Goal: Task Accomplishment & Management: Manage account settings

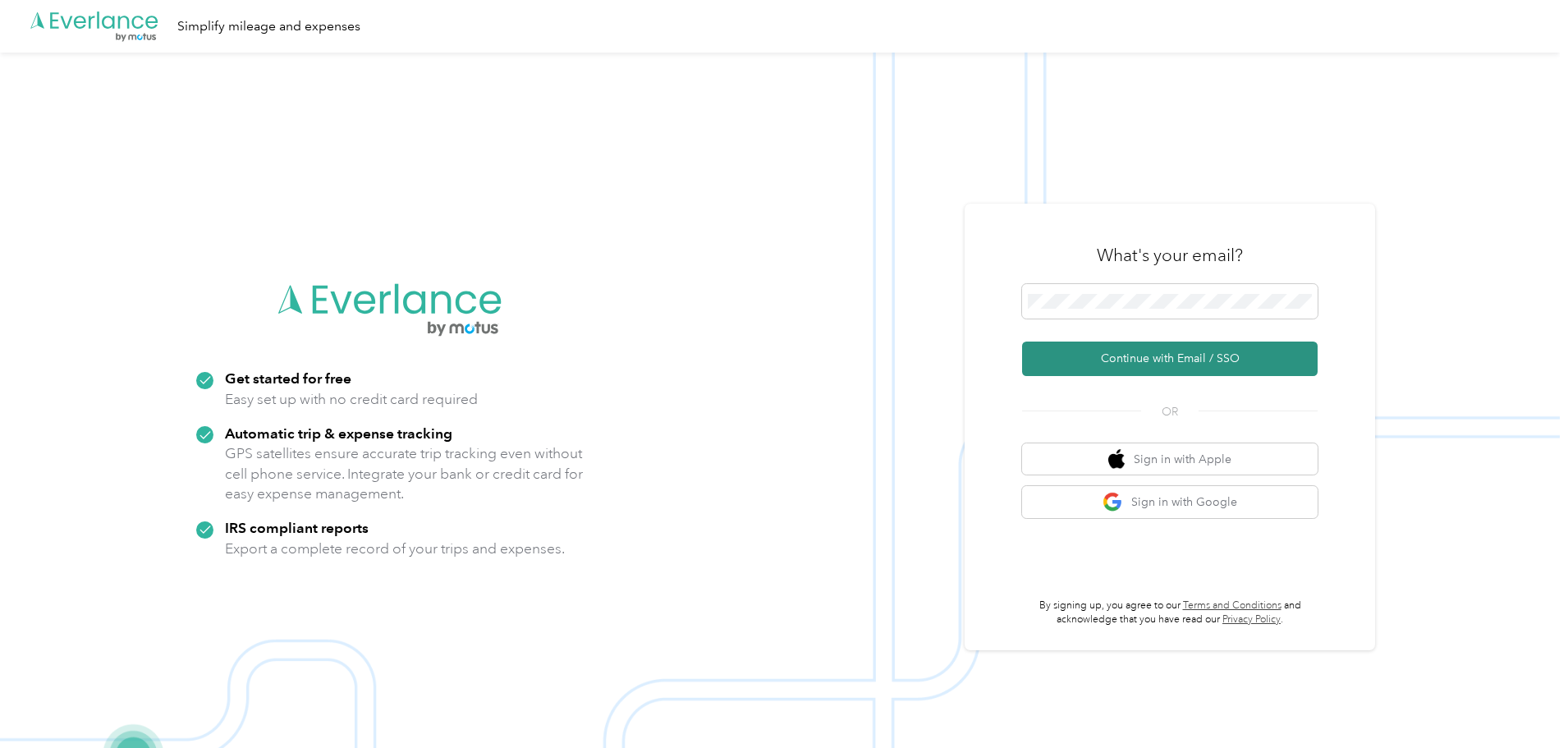
click at [1171, 349] on button "Continue with Email / SSO" at bounding box center [1170, 359] width 296 height 34
click at [1107, 329] on form "Continue with Email / SSO" at bounding box center [1170, 329] width 296 height 92
click at [1134, 329] on form "Continue with Email / SSO" at bounding box center [1170, 329] width 296 height 92
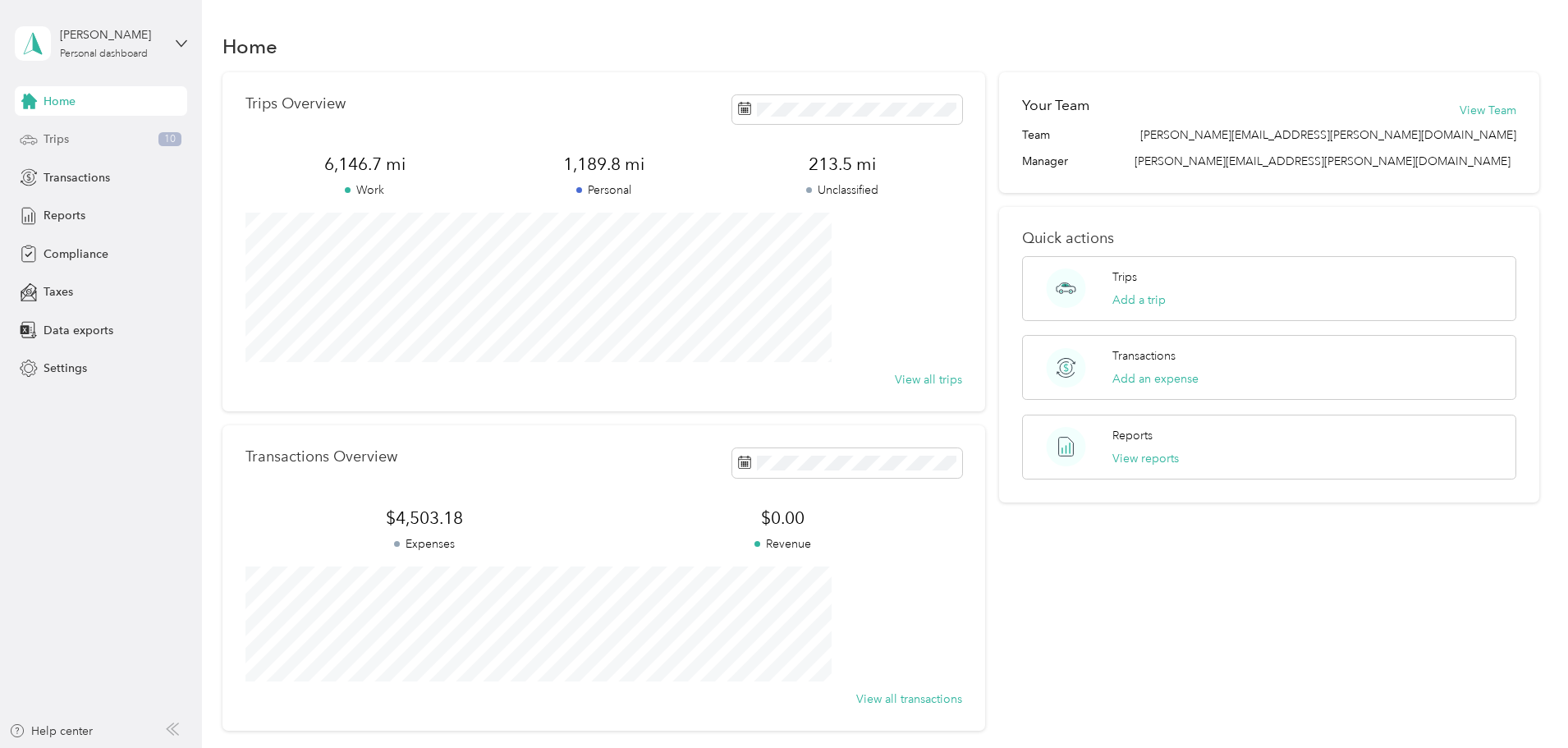
click at [77, 136] on div "Trips 10" at bounding box center [101, 139] width 172 height 29
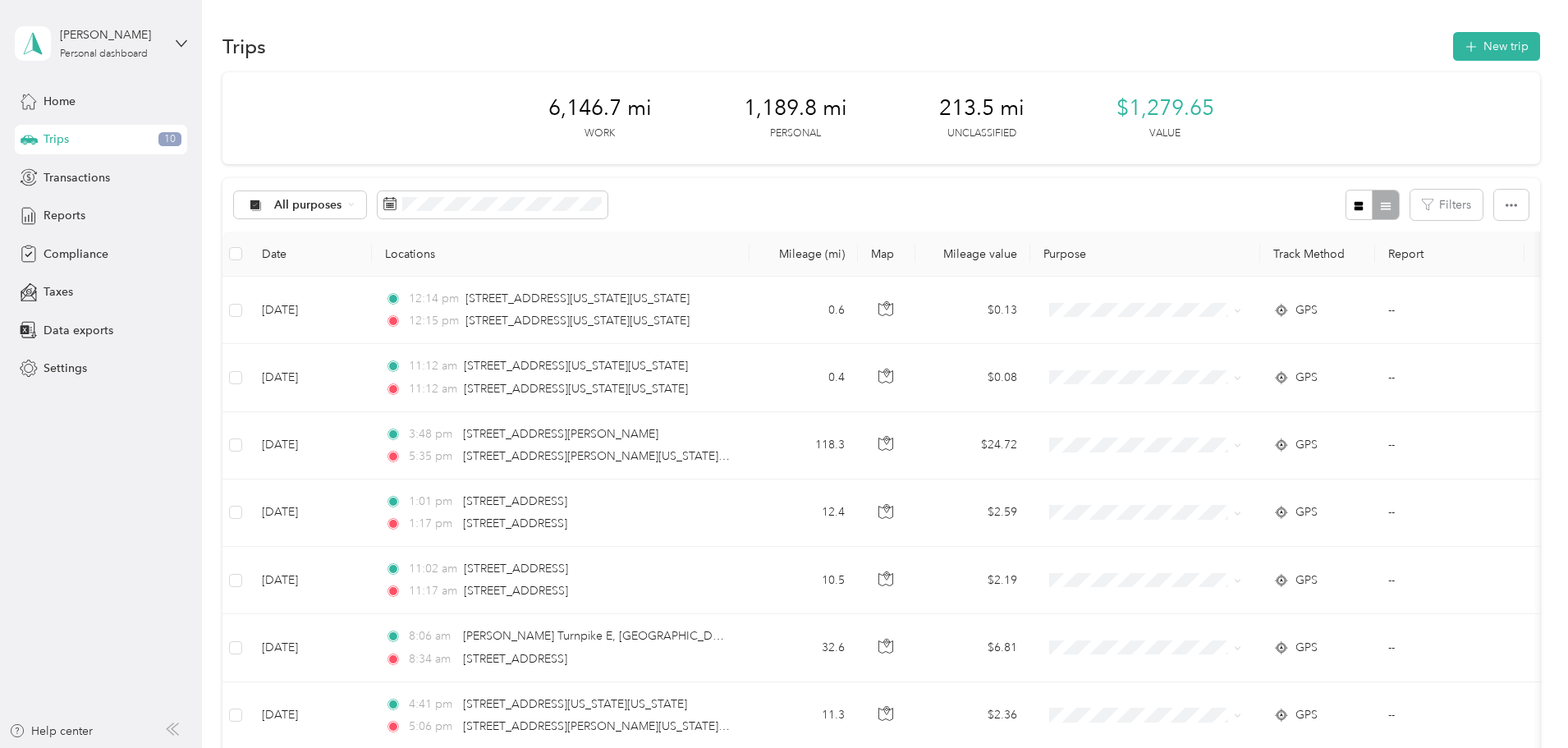
click at [759, 198] on div "All purposes Filters" at bounding box center [882, 205] width 1318 height 53
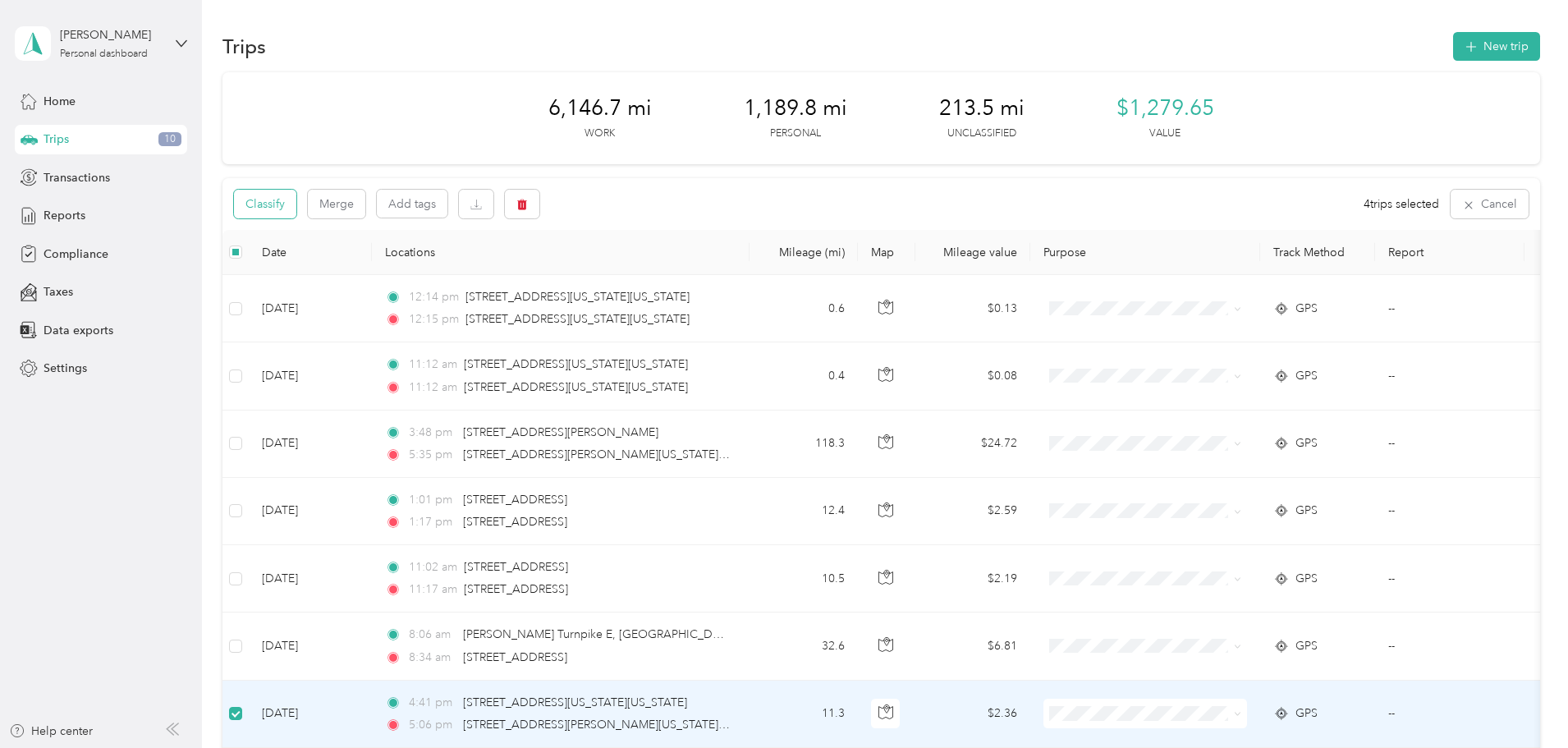
click at [297, 207] on button "Classify" at bounding box center [265, 203] width 63 height 28
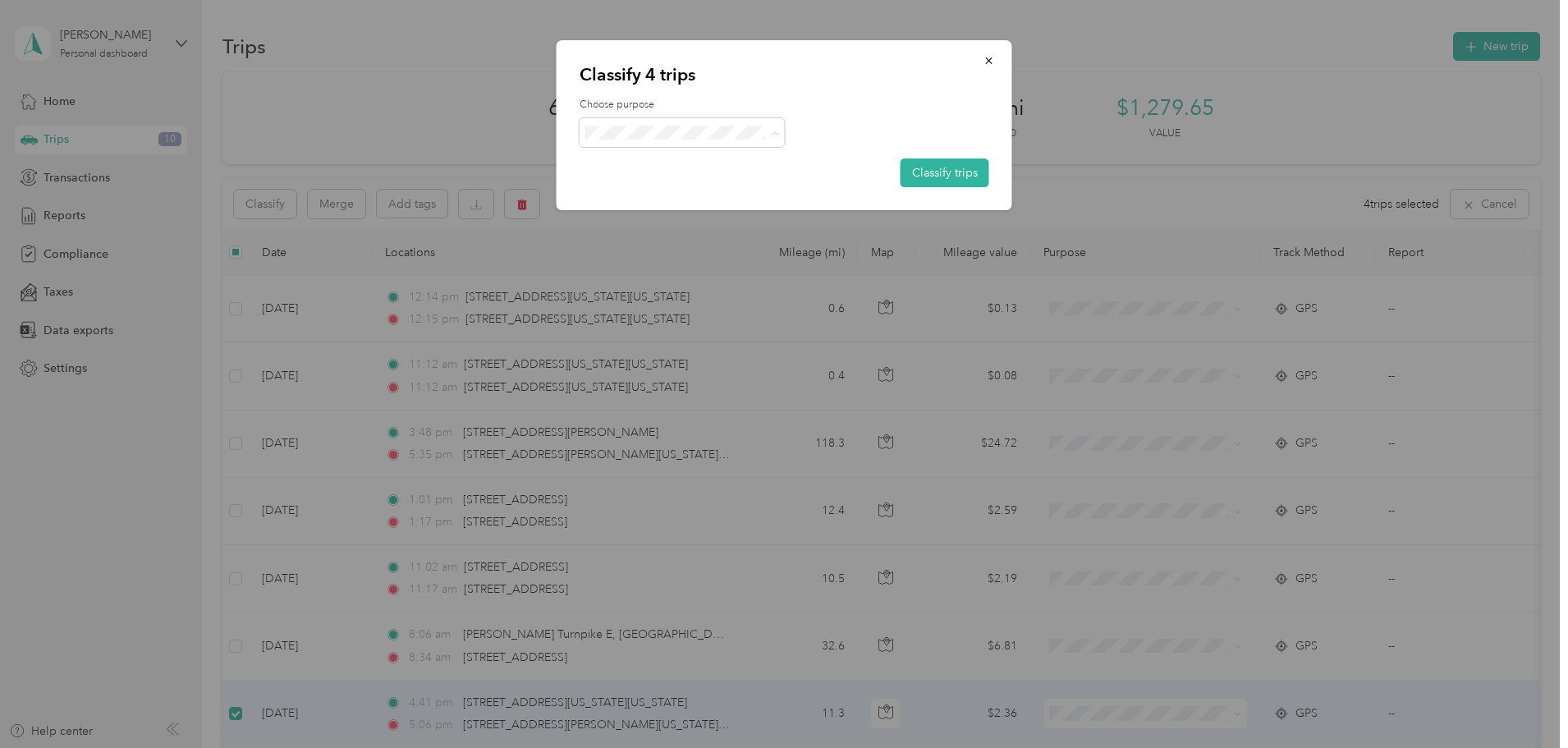
click at [649, 164] on span "Convergint Technologies" at bounding box center [697, 162] width 153 height 17
click at [924, 170] on button "Classify trips" at bounding box center [944, 172] width 89 height 28
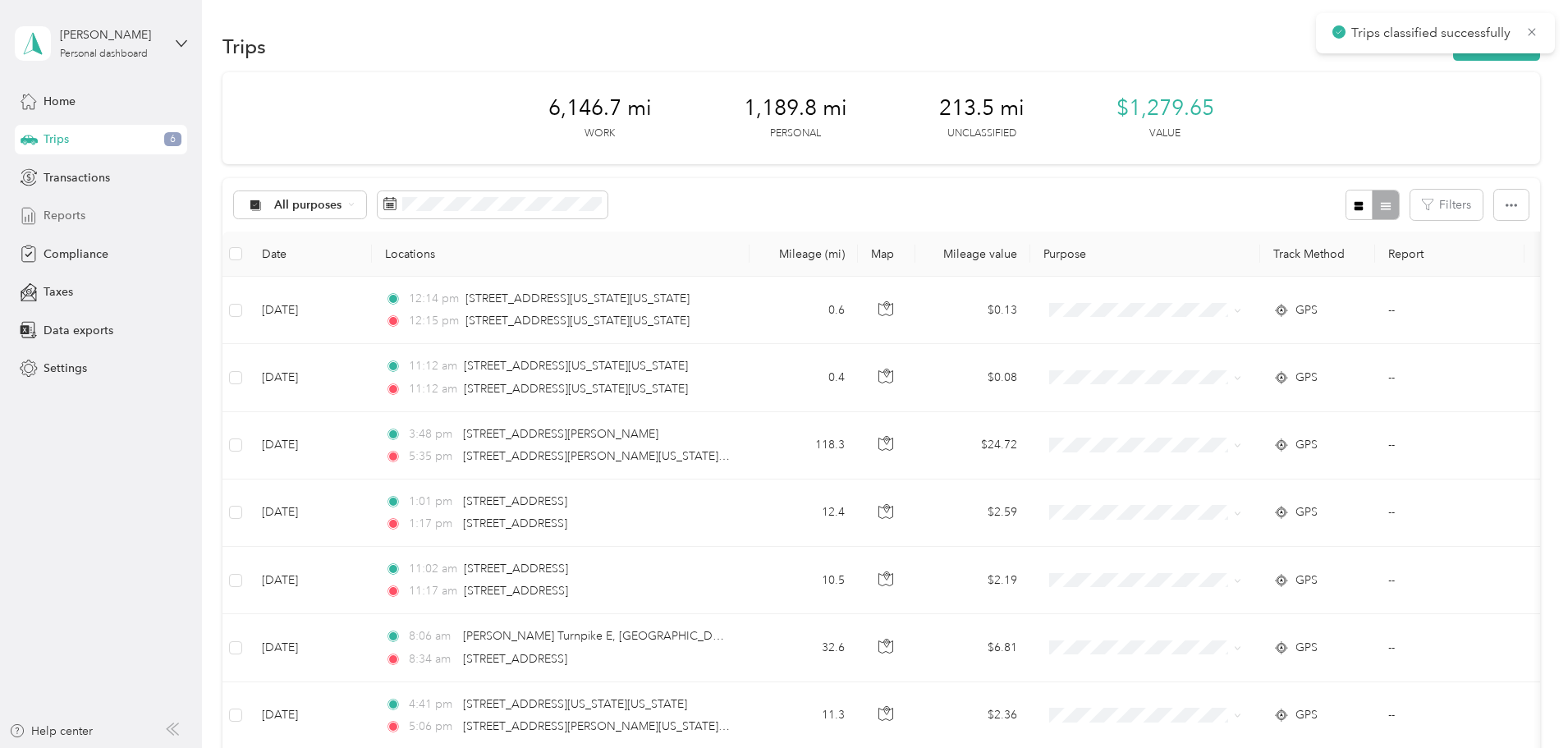
click at [81, 214] on span "Reports" at bounding box center [65, 216] width 42 height 17
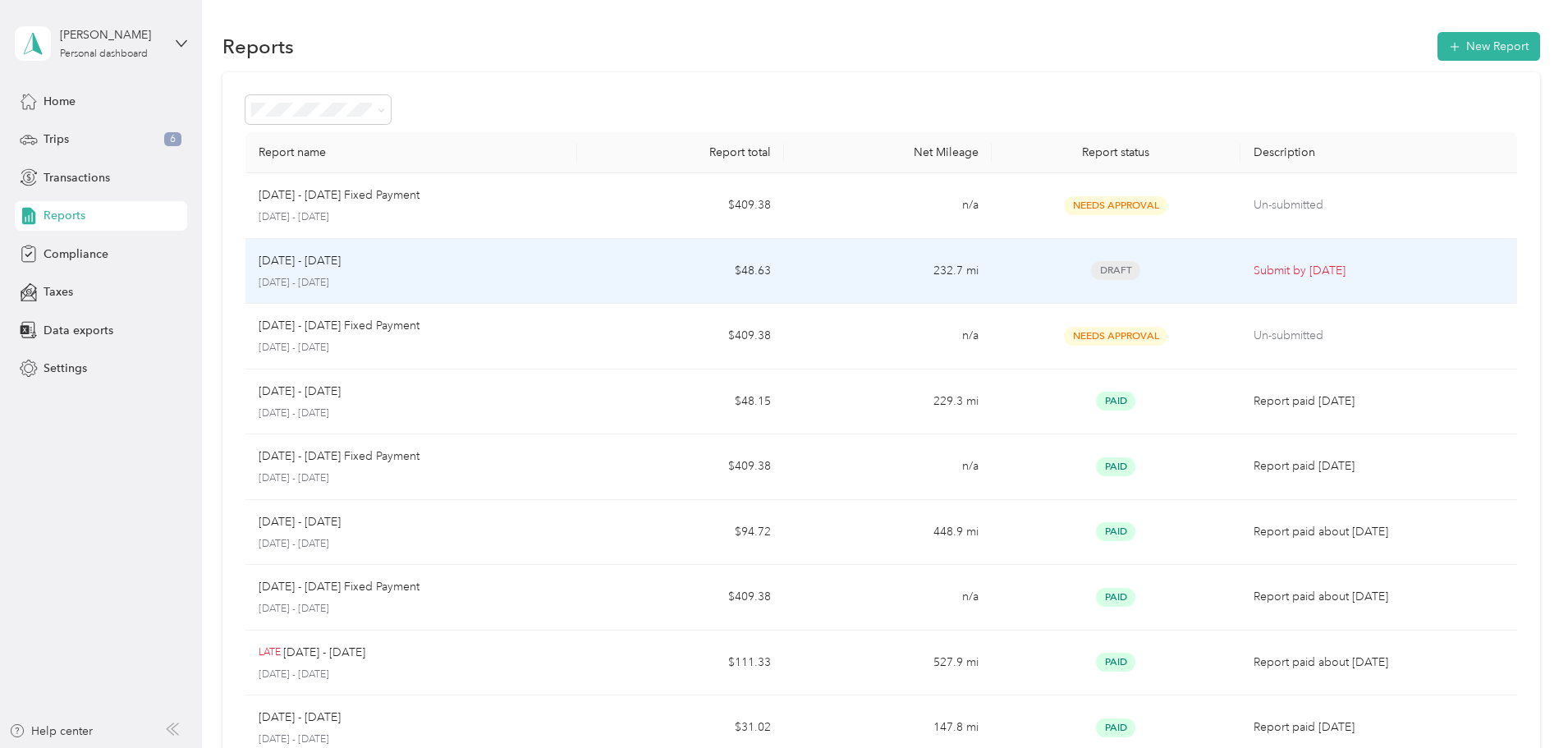
click at [563, 279] on p "[DATE] - [DATE]" at bounding box center [411, 283] width 305 height 15
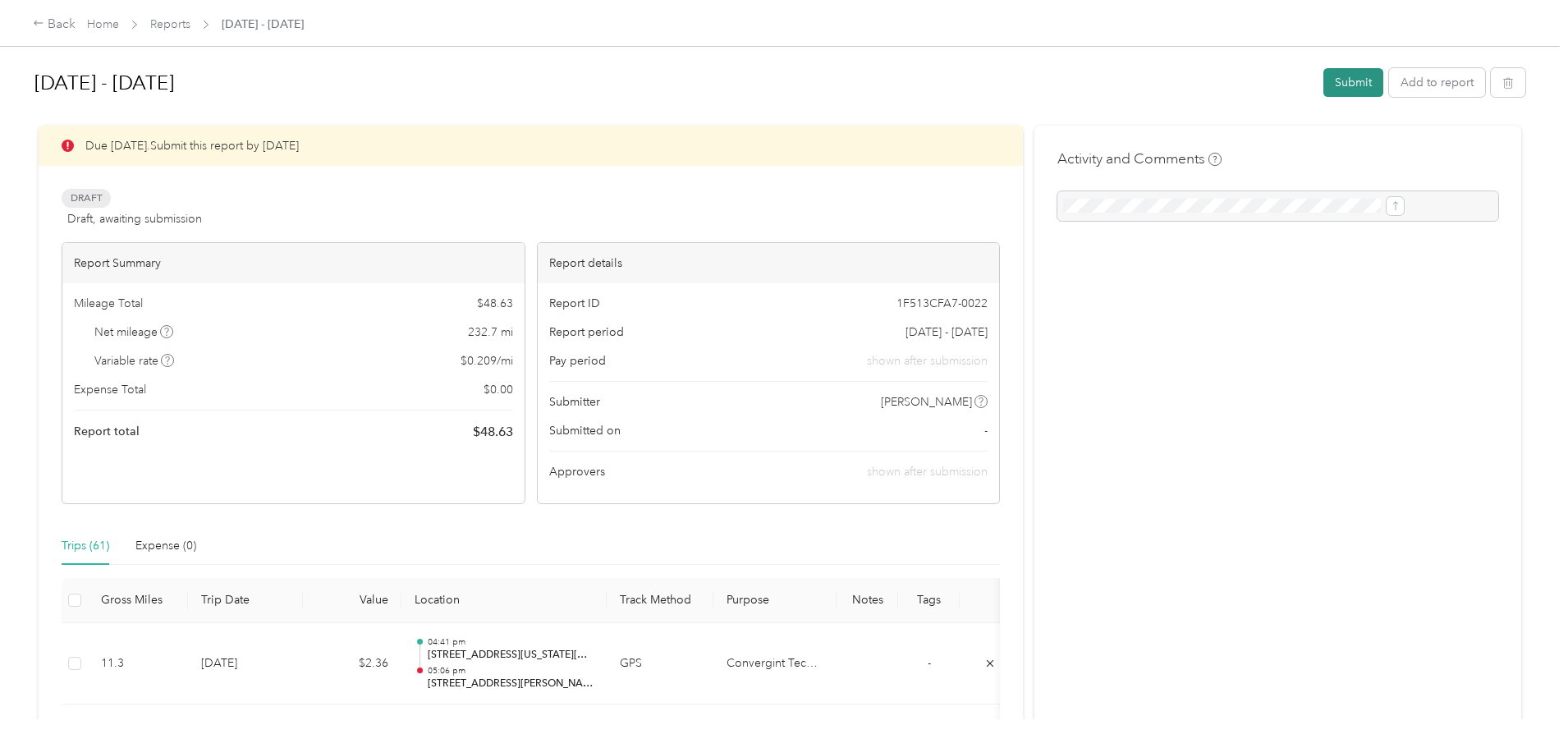
click at [1324, 82] on button "Submit" at bounding box center [1354, 82] width 60 height 28
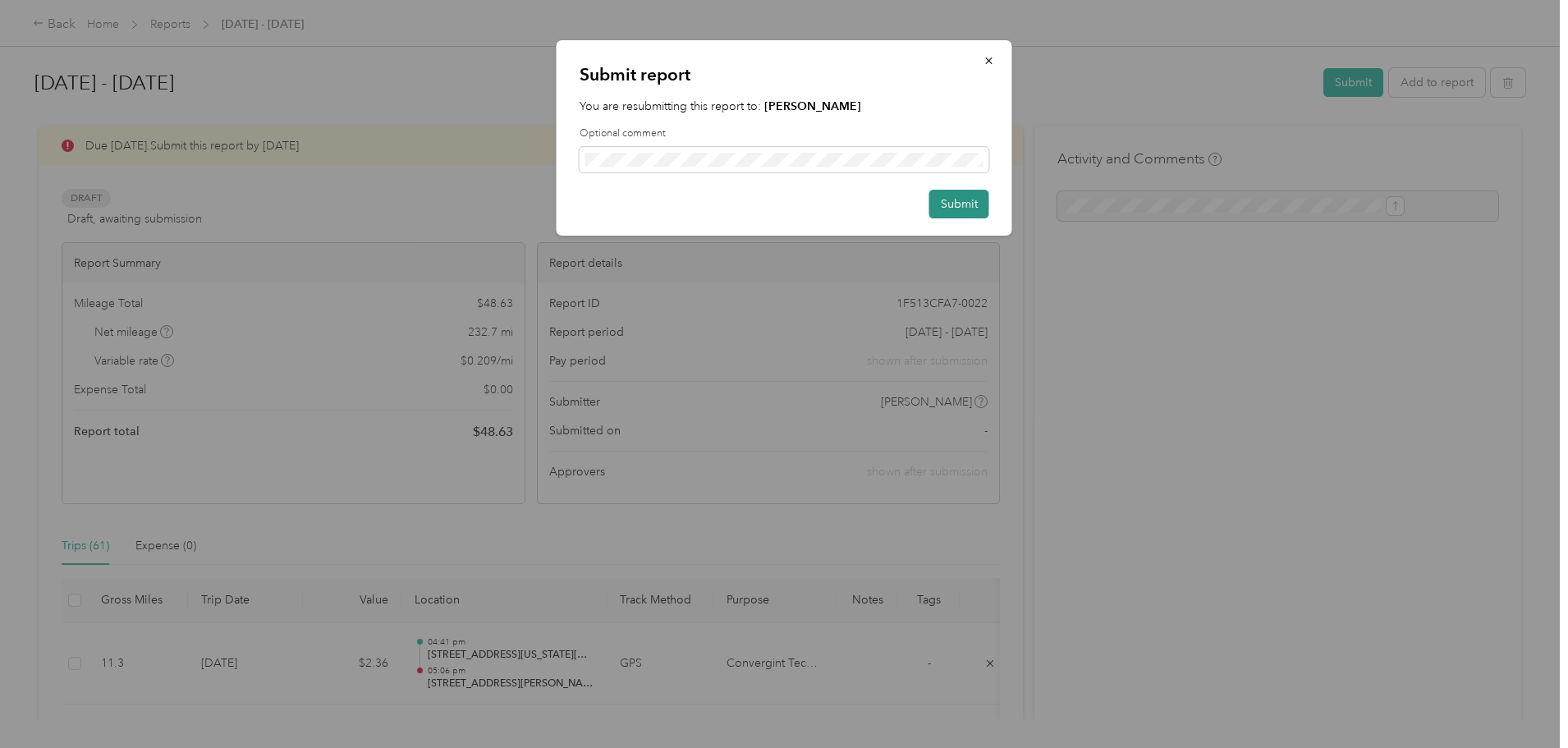
click at [948, 198] on button "Submit" at bounding box center [960, 203] width 60 height 28
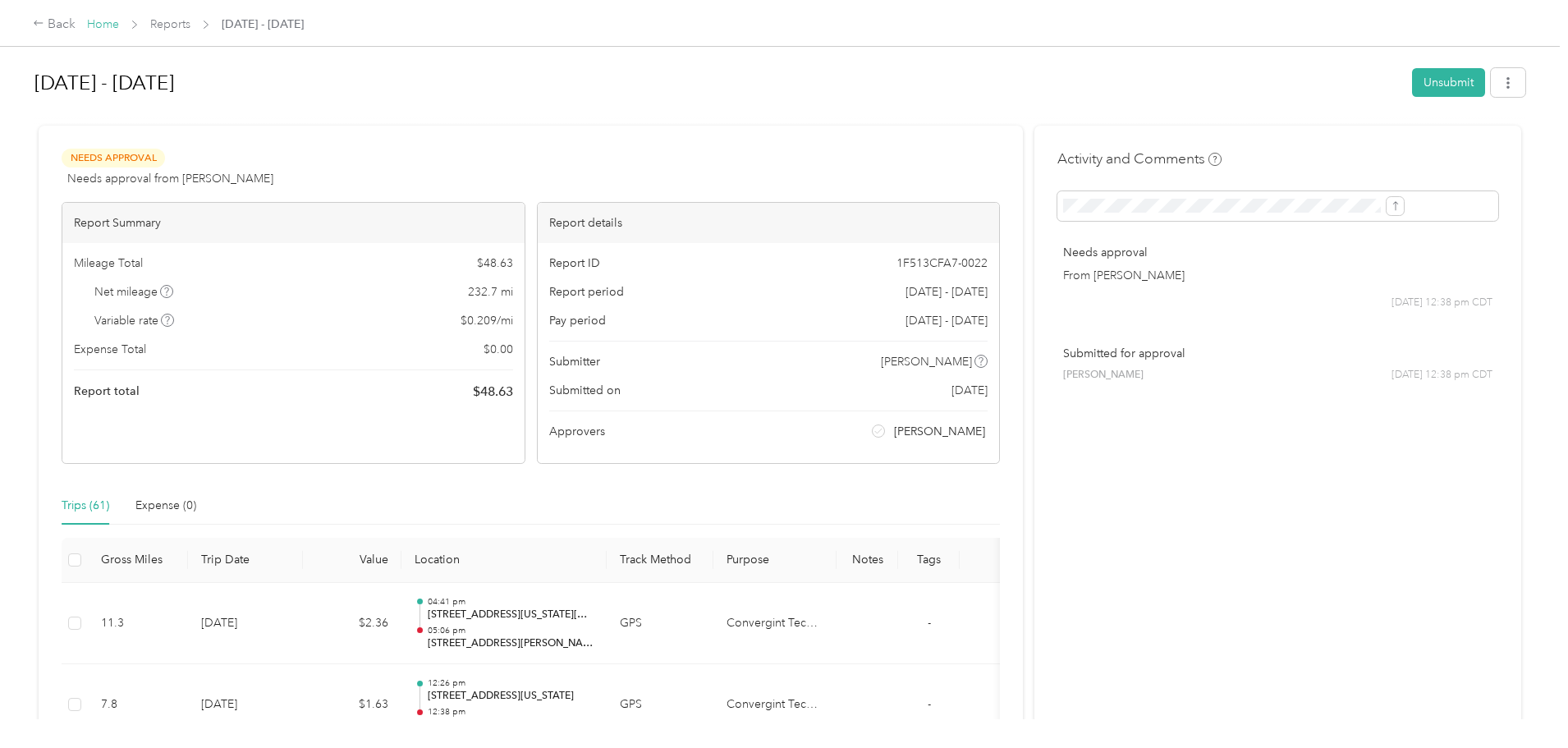
click at [119, 23] on link "Home" at bounding box center [102, 24] width 32 height 14
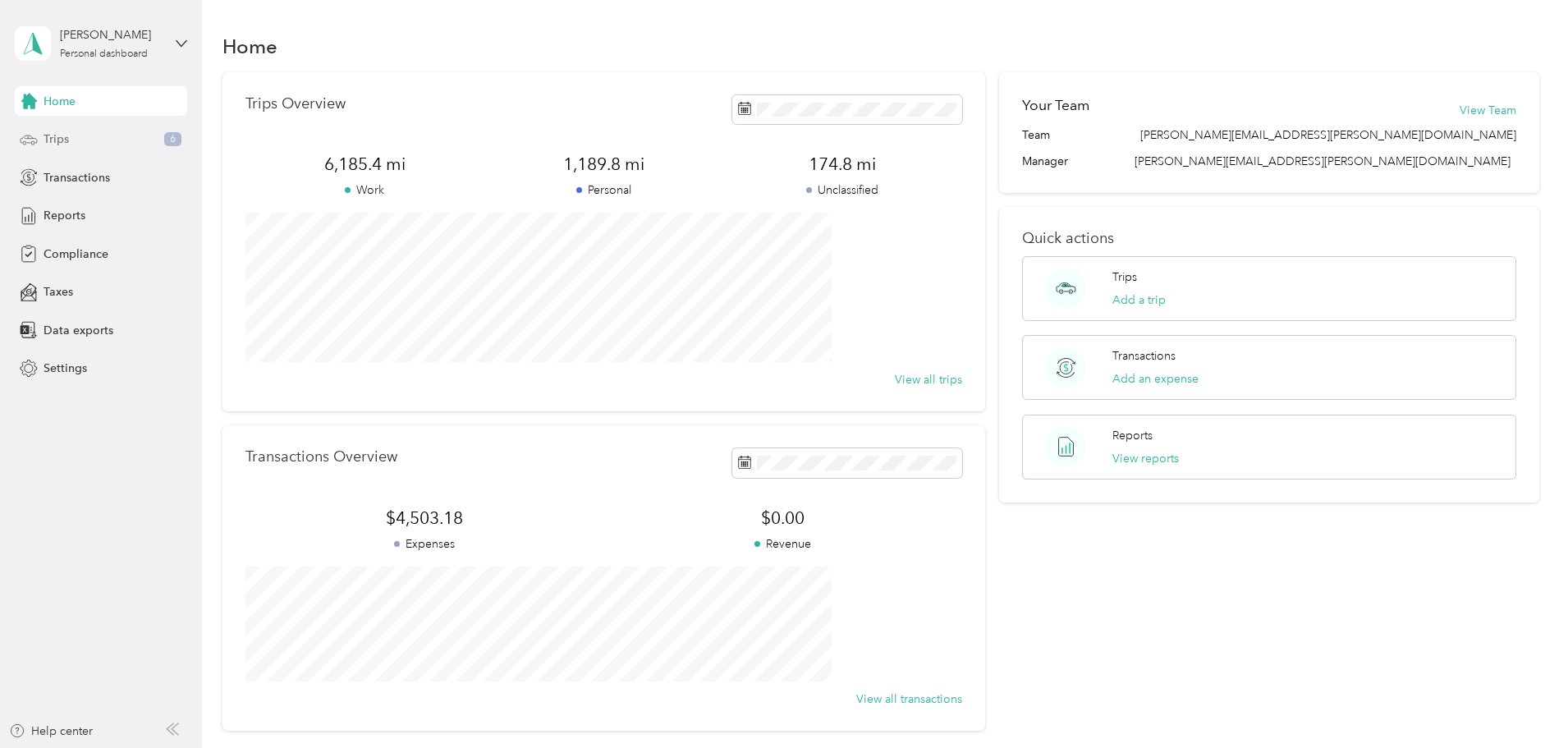
click at [76, 138] on div "Trips 6" at bounding box center [101, 139] width 172 height 29
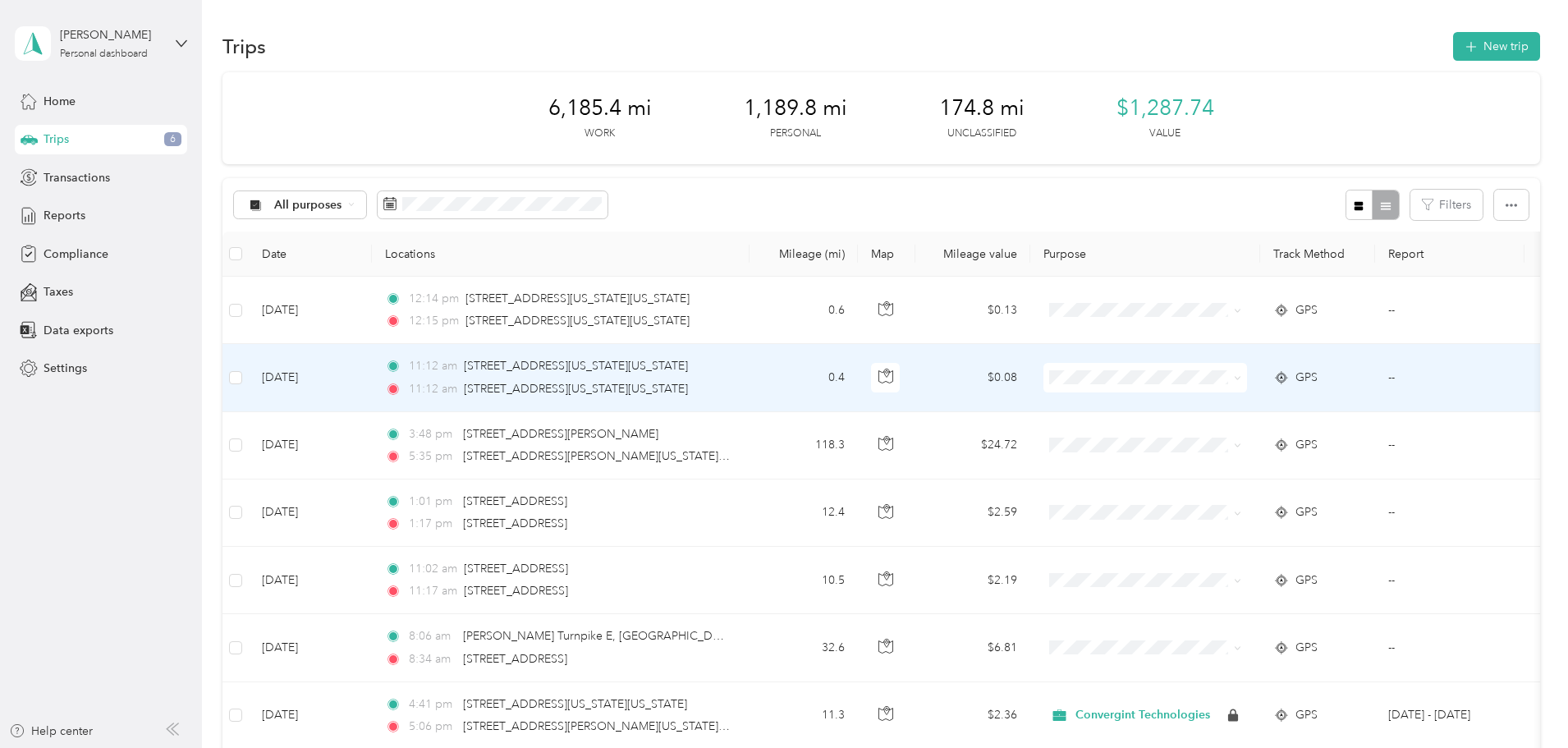
scroll to position [82, 0]
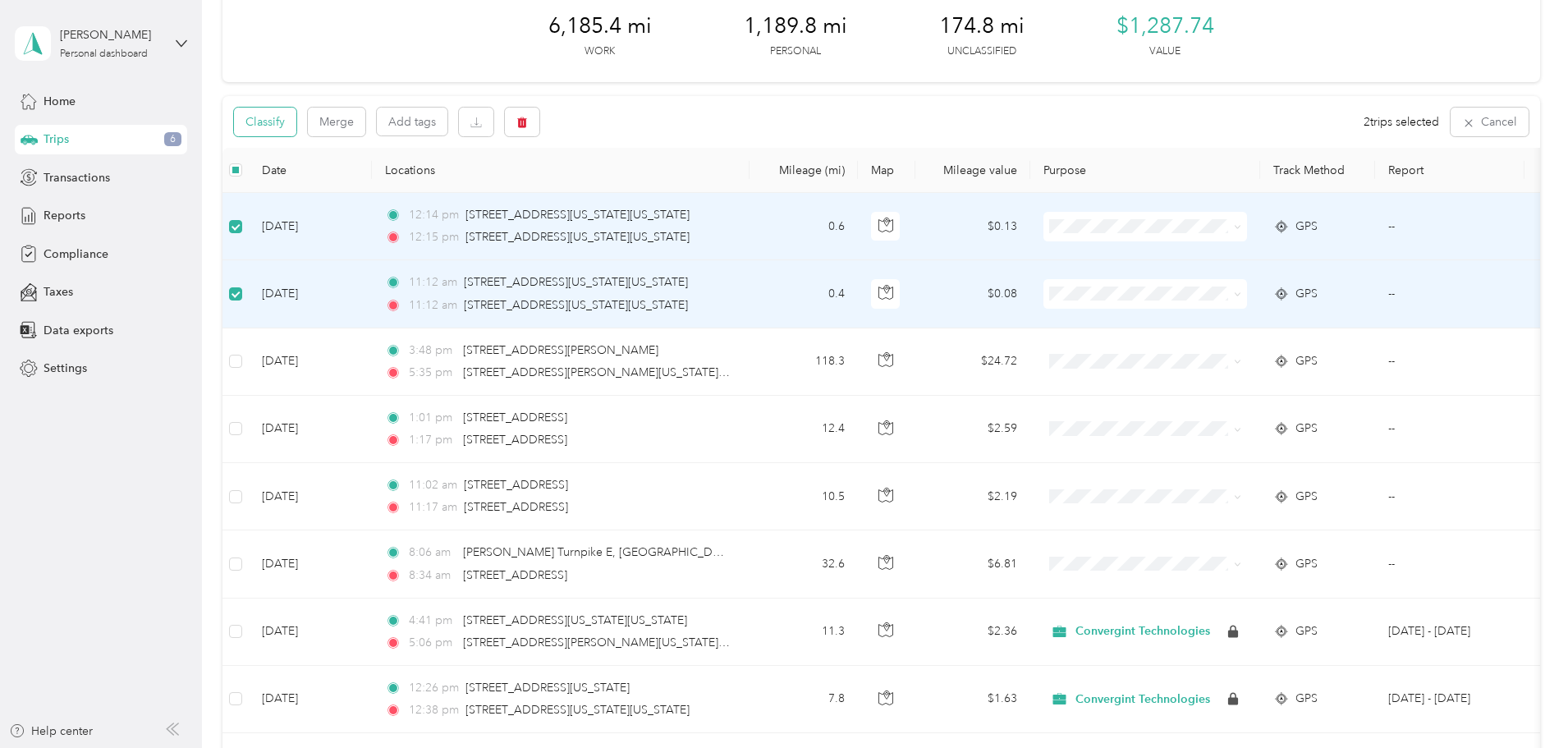
click at [297, 122] on button "Classify" at bounding box center [265, 121] width 63 height 28
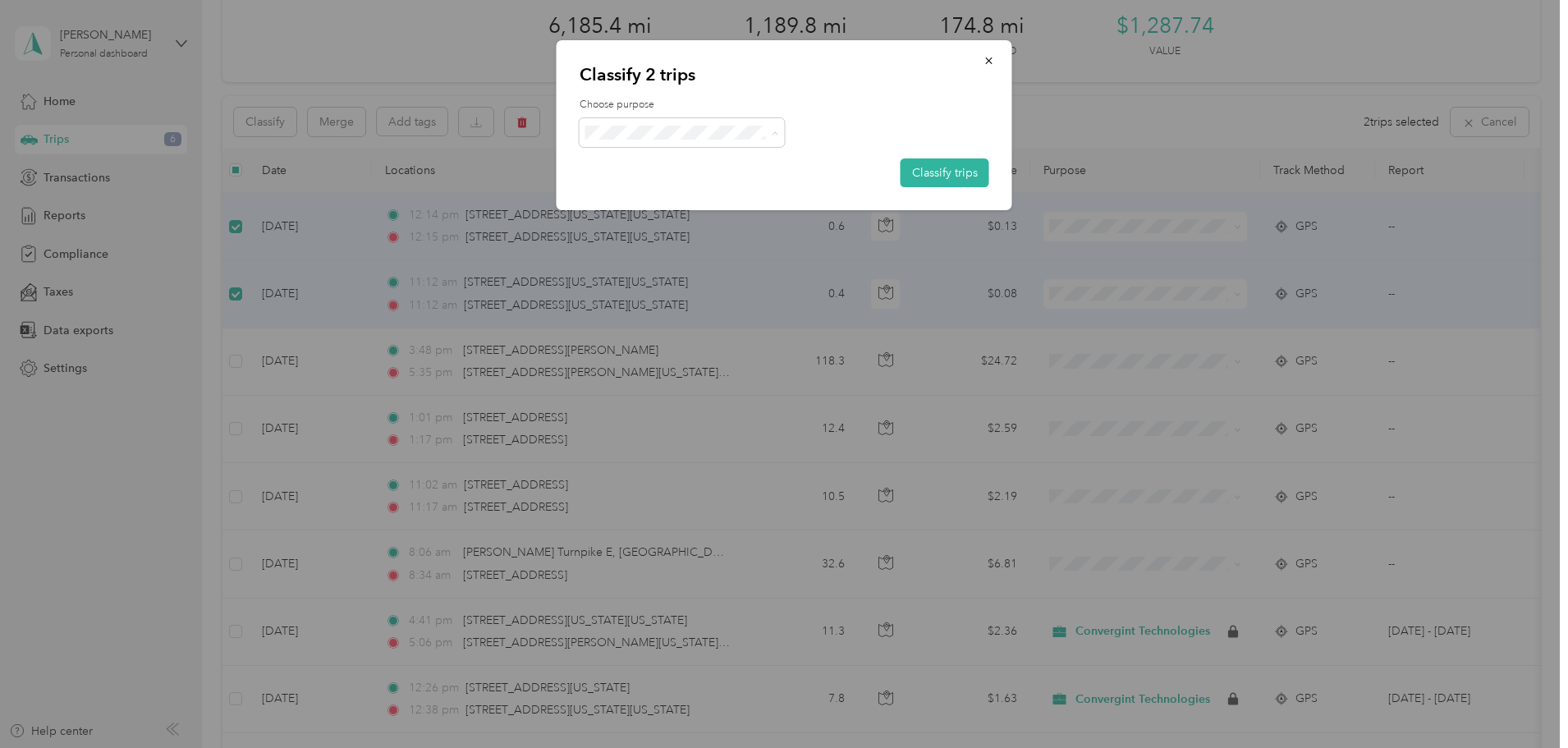
click at [655, 198] on li "Personal" at bounding box center [682, 191] width 206 height 28
click at [983, 169] on button "Classify trips" at bounding box center [944, 172] width 89 height 28
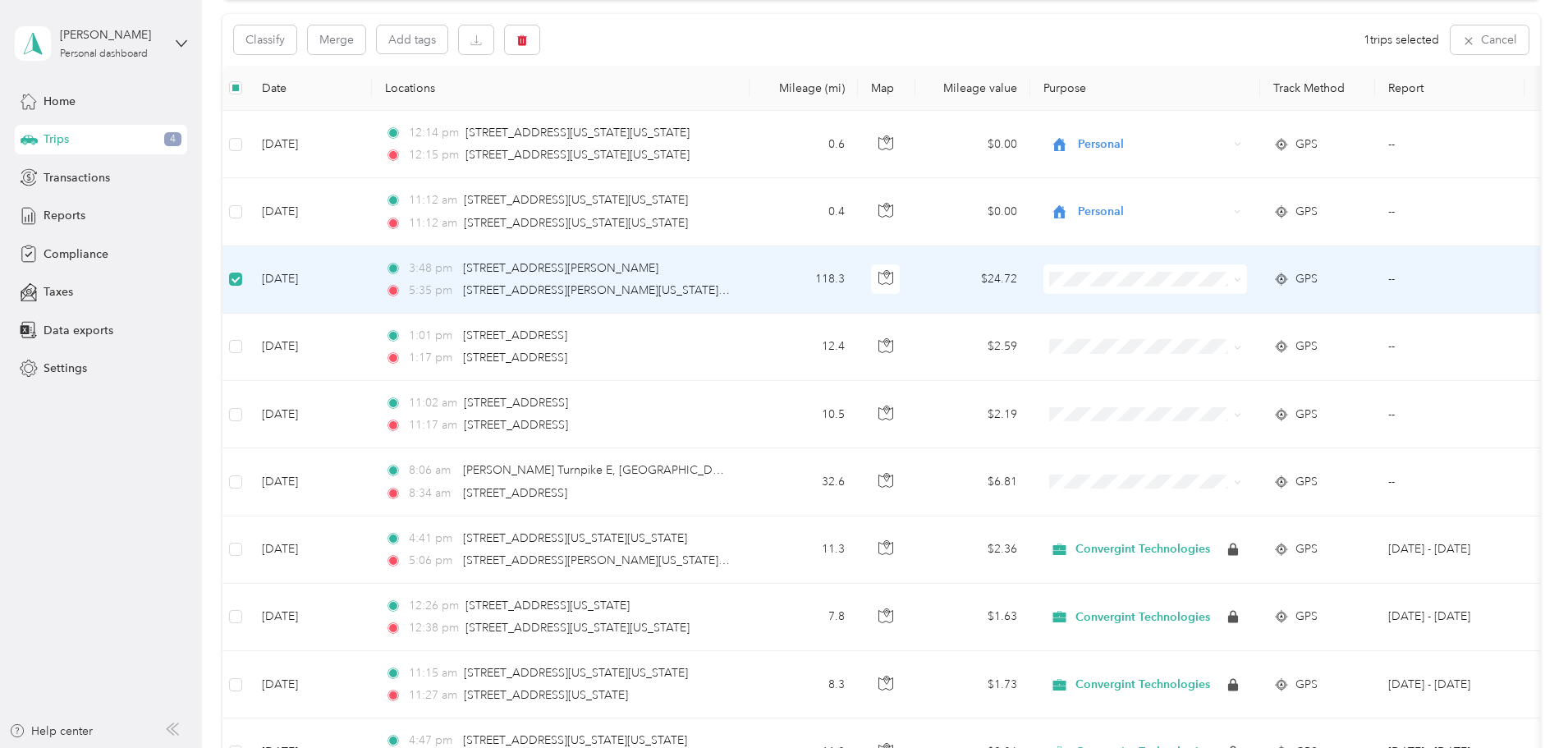
scroll to position [162, 0]
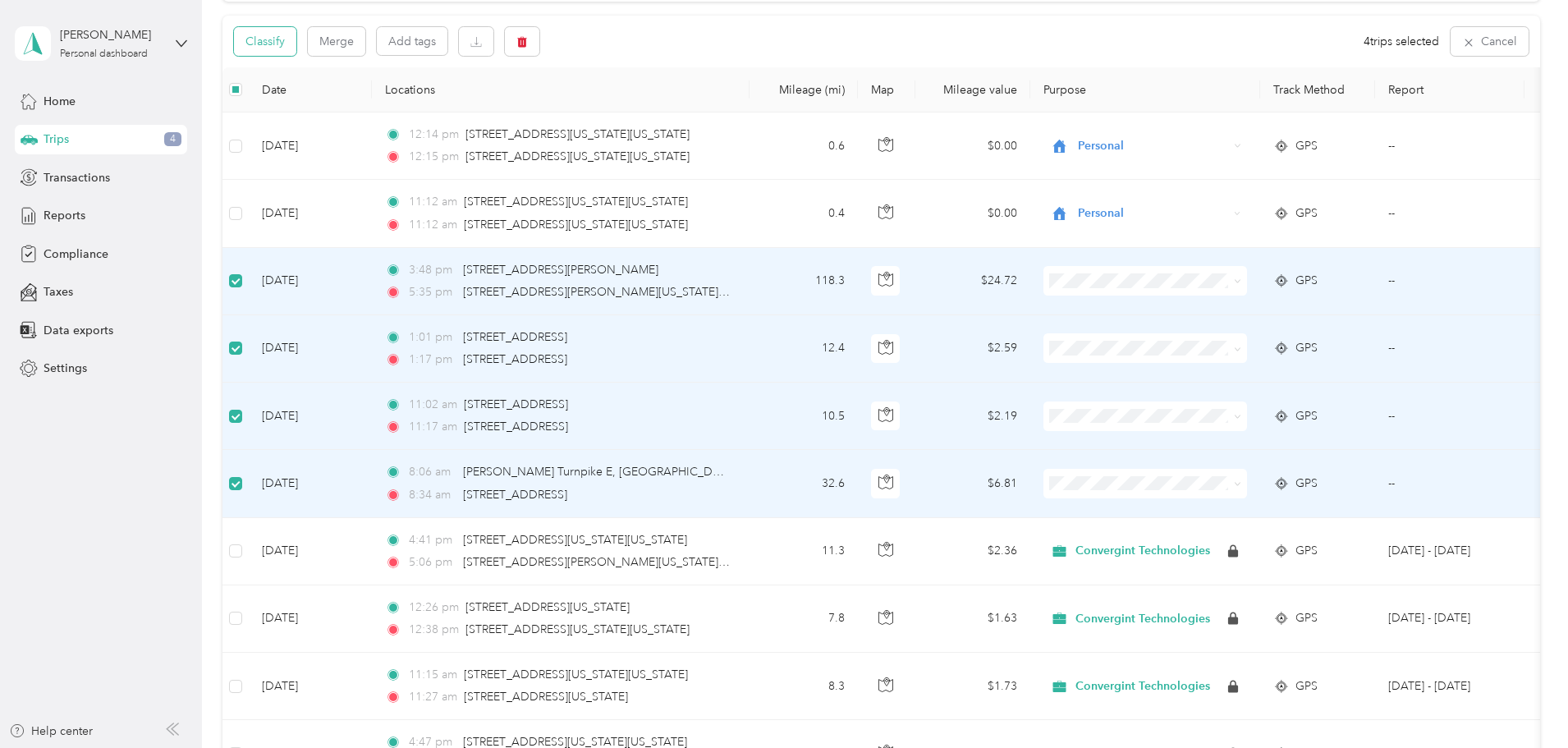
click at [297, 41] on button "Classify" at bounding box center [265, 40] width 63 height 28
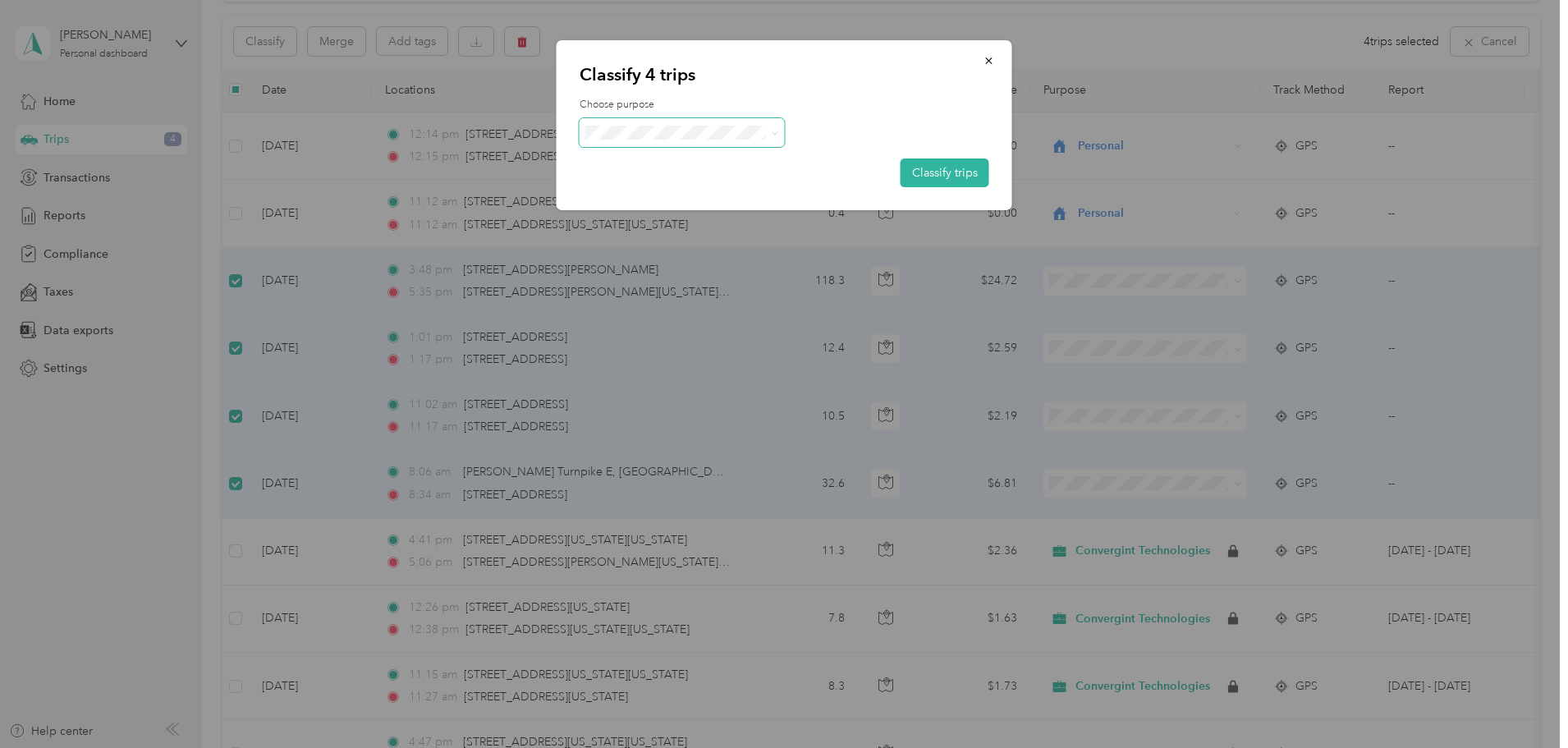
click at [716, 120] on span at bounding box center [682, 132] width 206 height 28
click at [777, 135] on icon at bounding box center [774, 133] width 8 height 8
click at [663, 155] on span "Convergint Technologies" at bounding box center [697, 162] width 153 height 17
click at [960, 176] on button "Classify trips" at bounding box center [944, 172] width 89 height 28
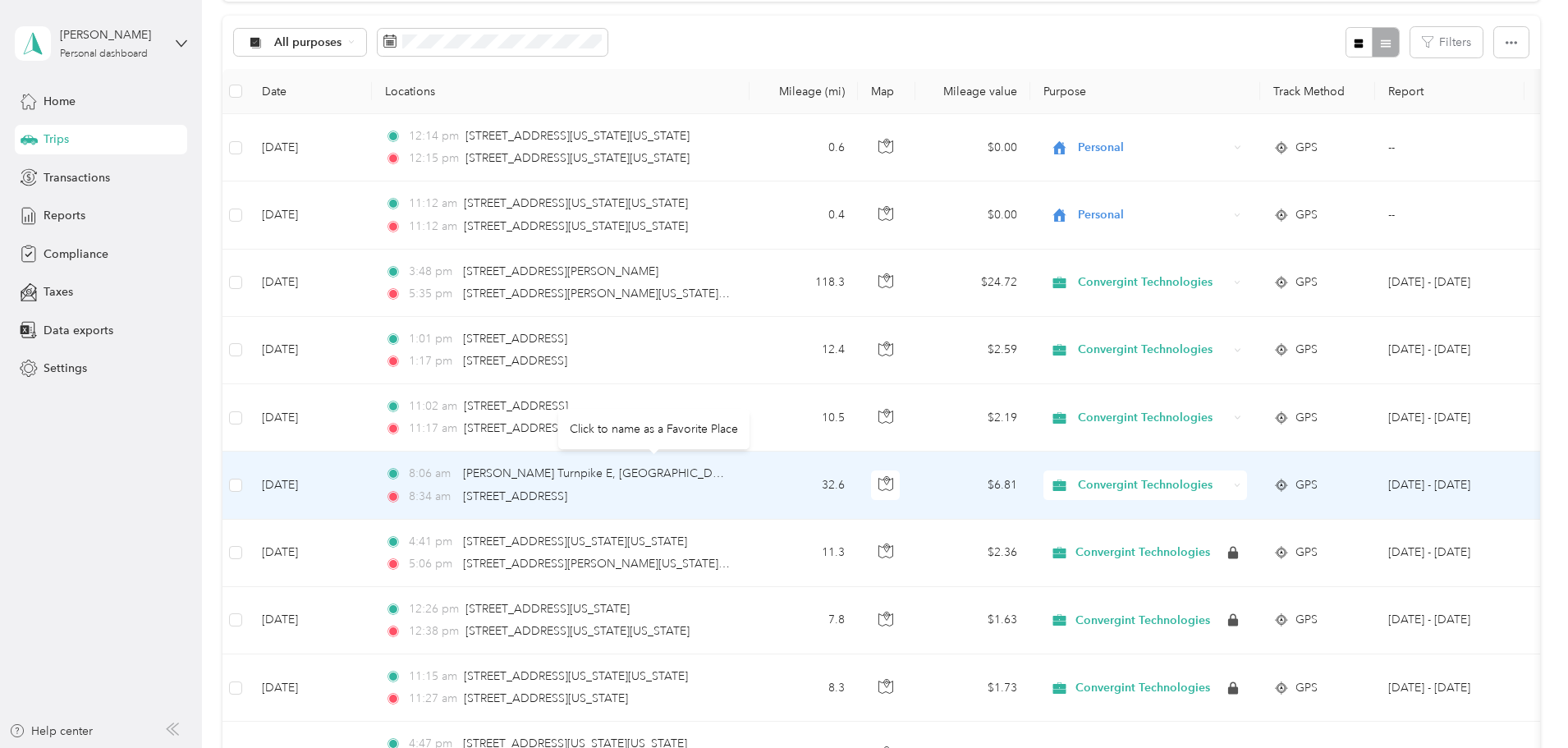
click at [730, 474] on div "8:06 am [PERSON_NAME] Turnpike E, [GEOGRAPHIC_DATA], [GEOGRAPHIC_DATA]" at bounding box center [557, 473] width 345 height 18
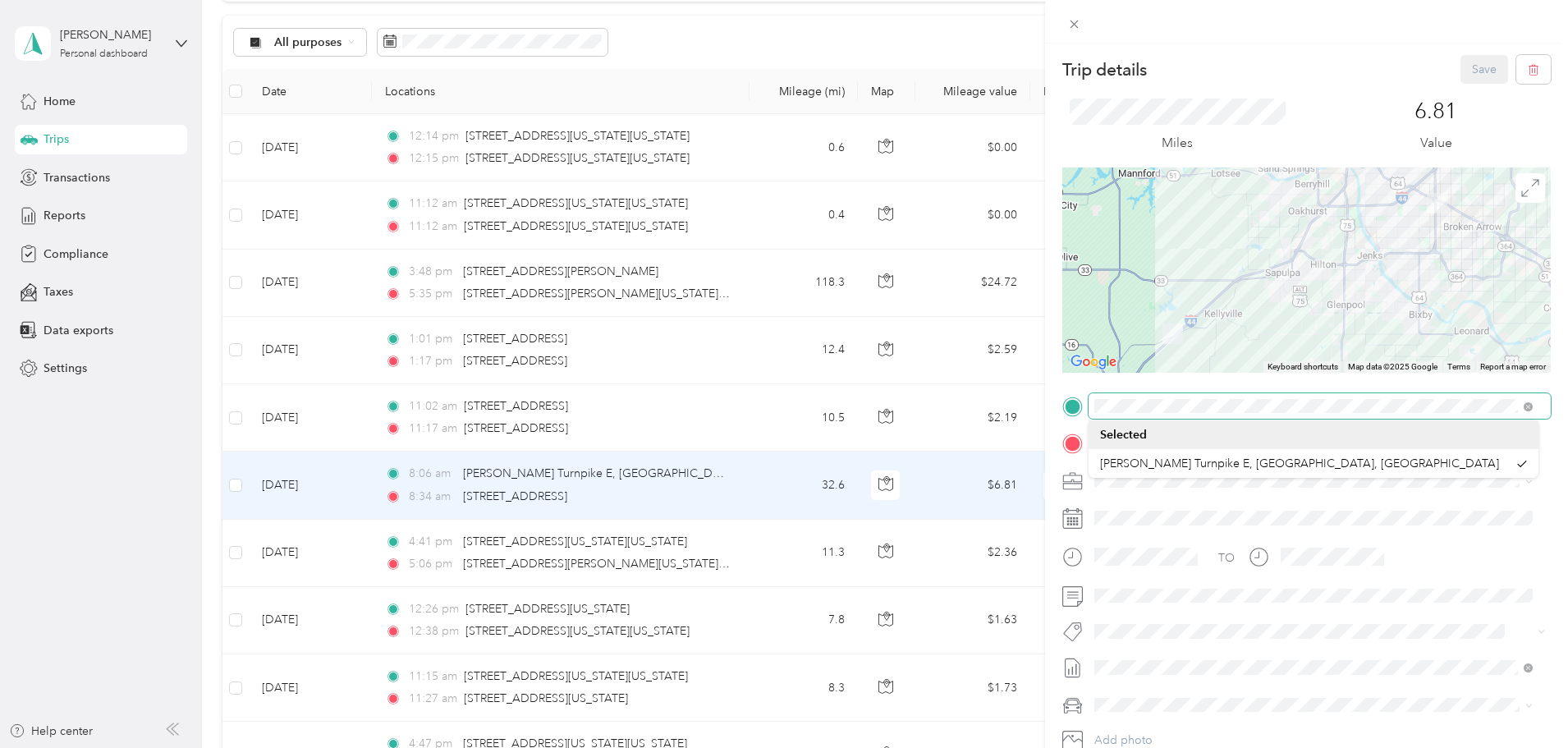
click at [1062, 406] on div at bounding box center [1307, 406] width 489 height 27
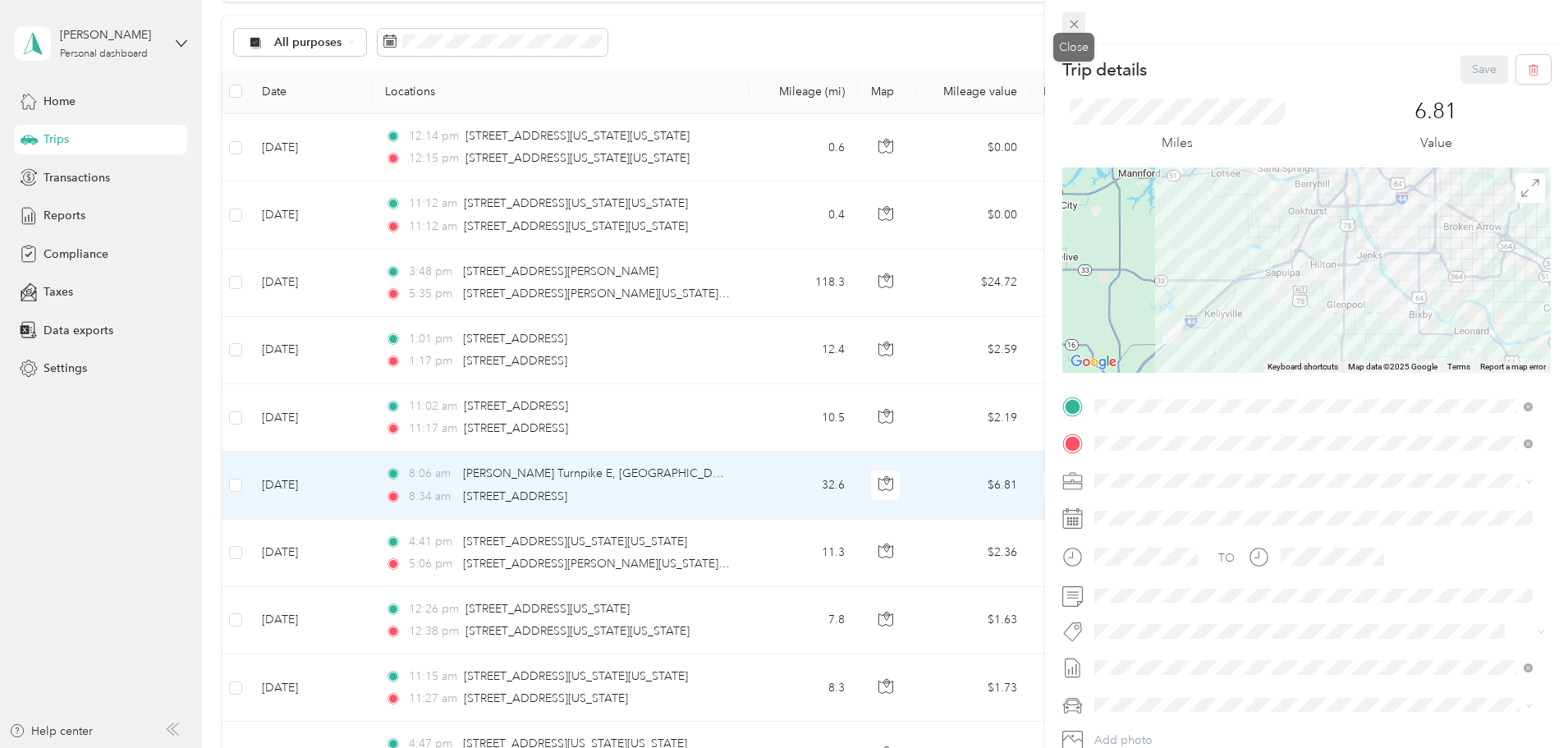
click at [1070, 22] on icon at bounding box center [1074, 24] width 14 height 14
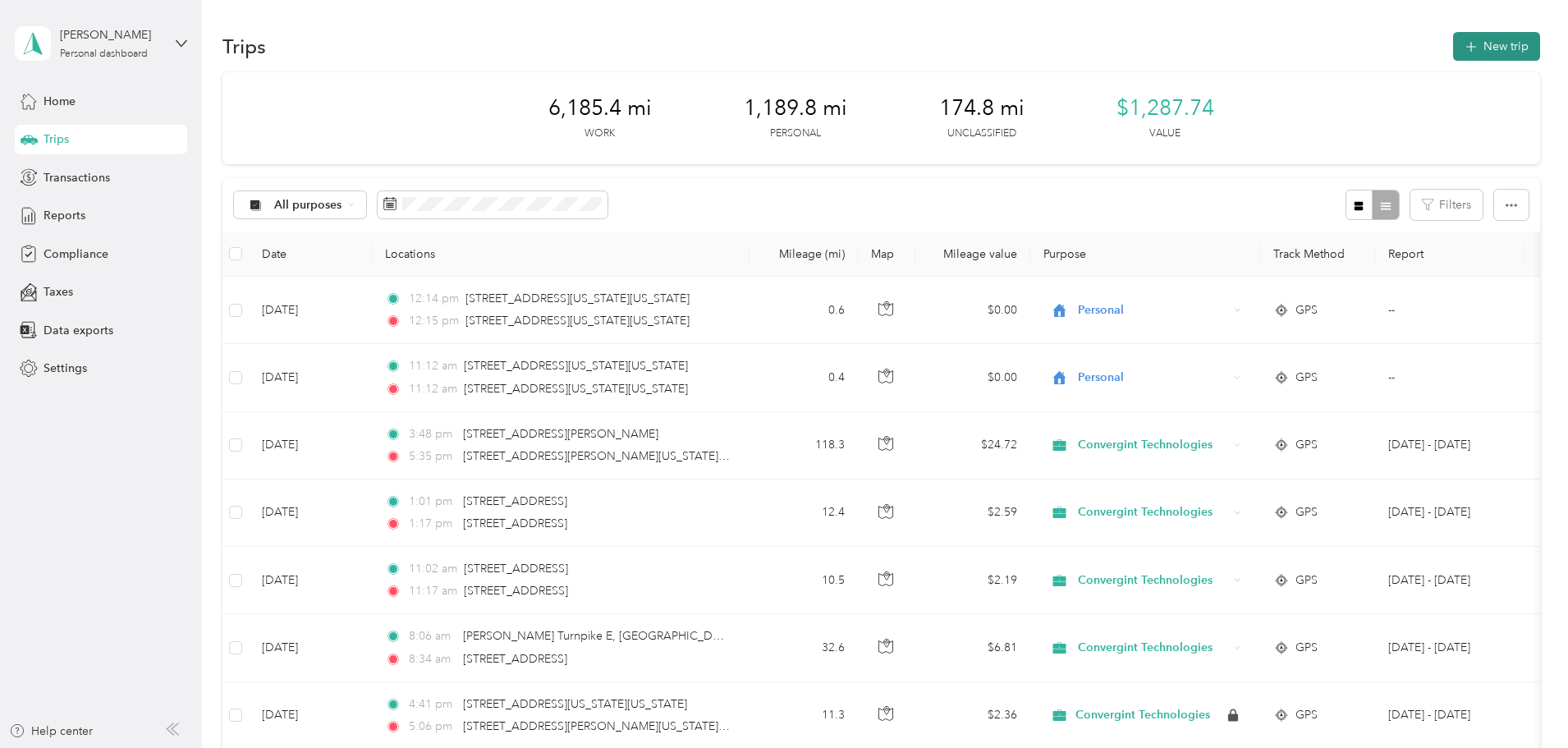
click at [1466, 46] on icon "button" at bounding box center [1471, 47] width 10 height 10
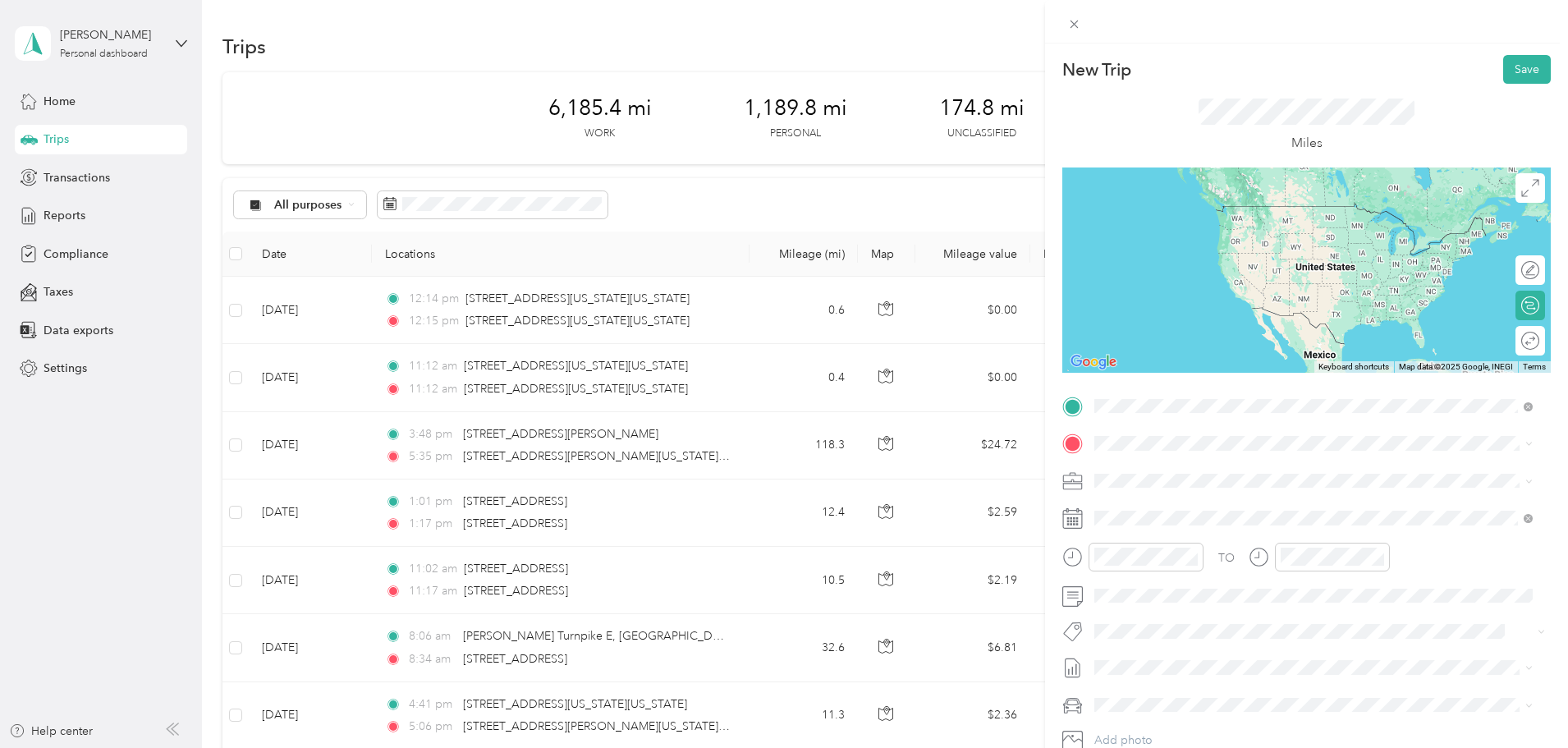
click at [1213, 461] on span "[STREET_ADDRESS][PERSON_NAME][US_STATE]" at bounding box center [1253, 465] width 255 height 15
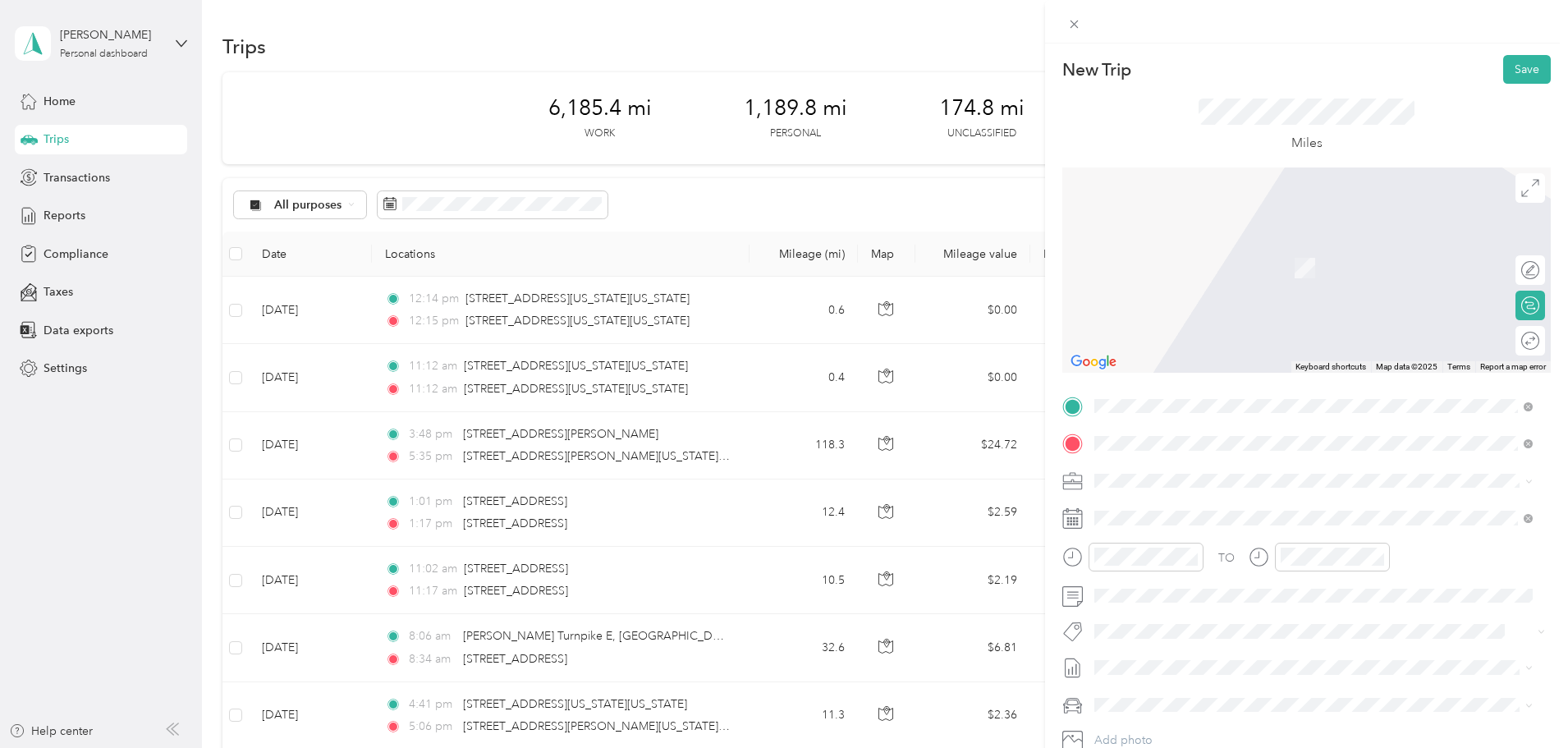
click at [1214, 561] on span "Kellyville [US_STATE], [GEOGRAPHIC_DATA]" at bounding box center [1218, 555] width 185 height 28
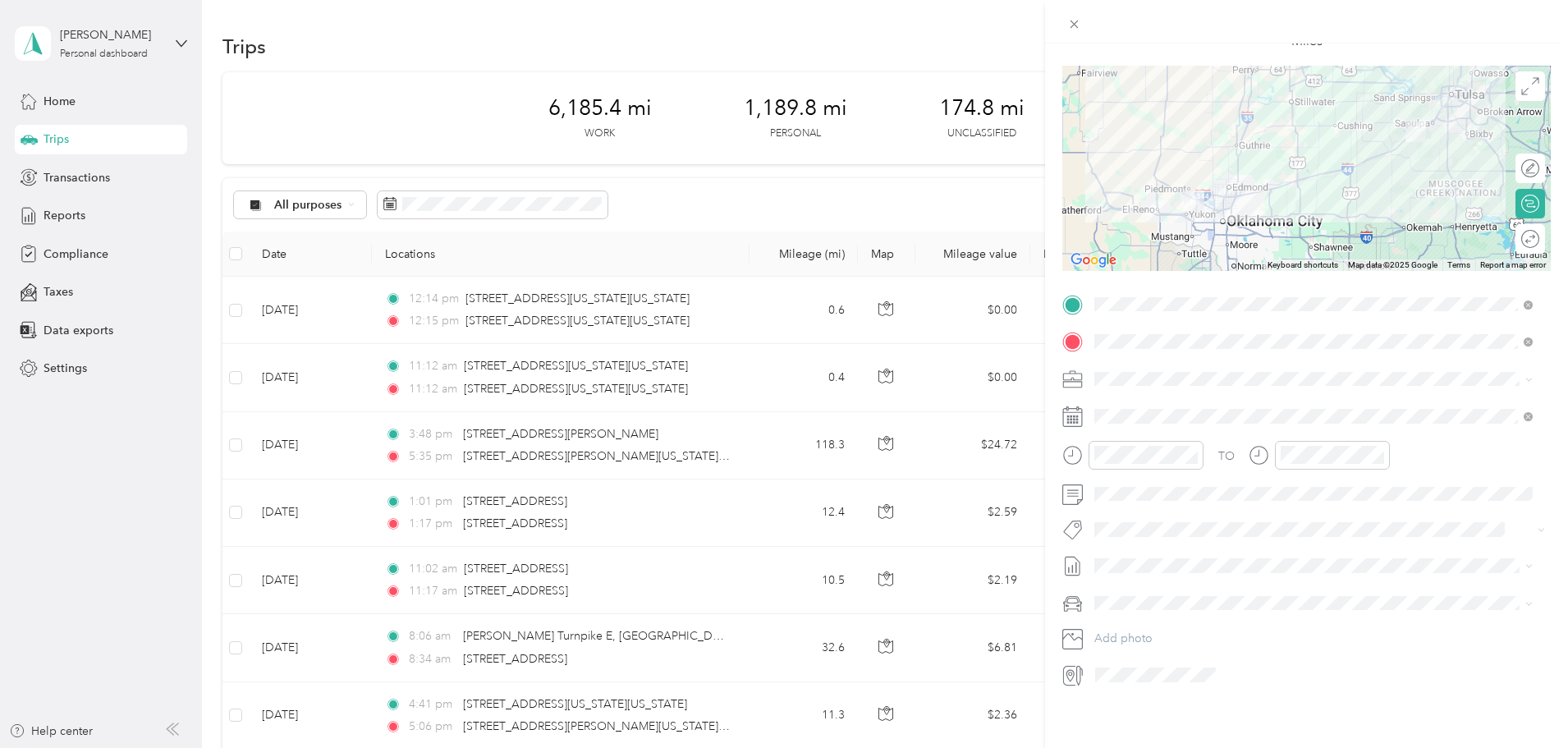
scroll to position [114, 0]
click at [1190, 554] on div "1" at bounding box center [1192, 554] width 22 height 21
click at [1041, 445] on div "New Trip Save This trip cannot be edited because it is either under review, app…" at bounding box center [784, 374] width 1568 height 748
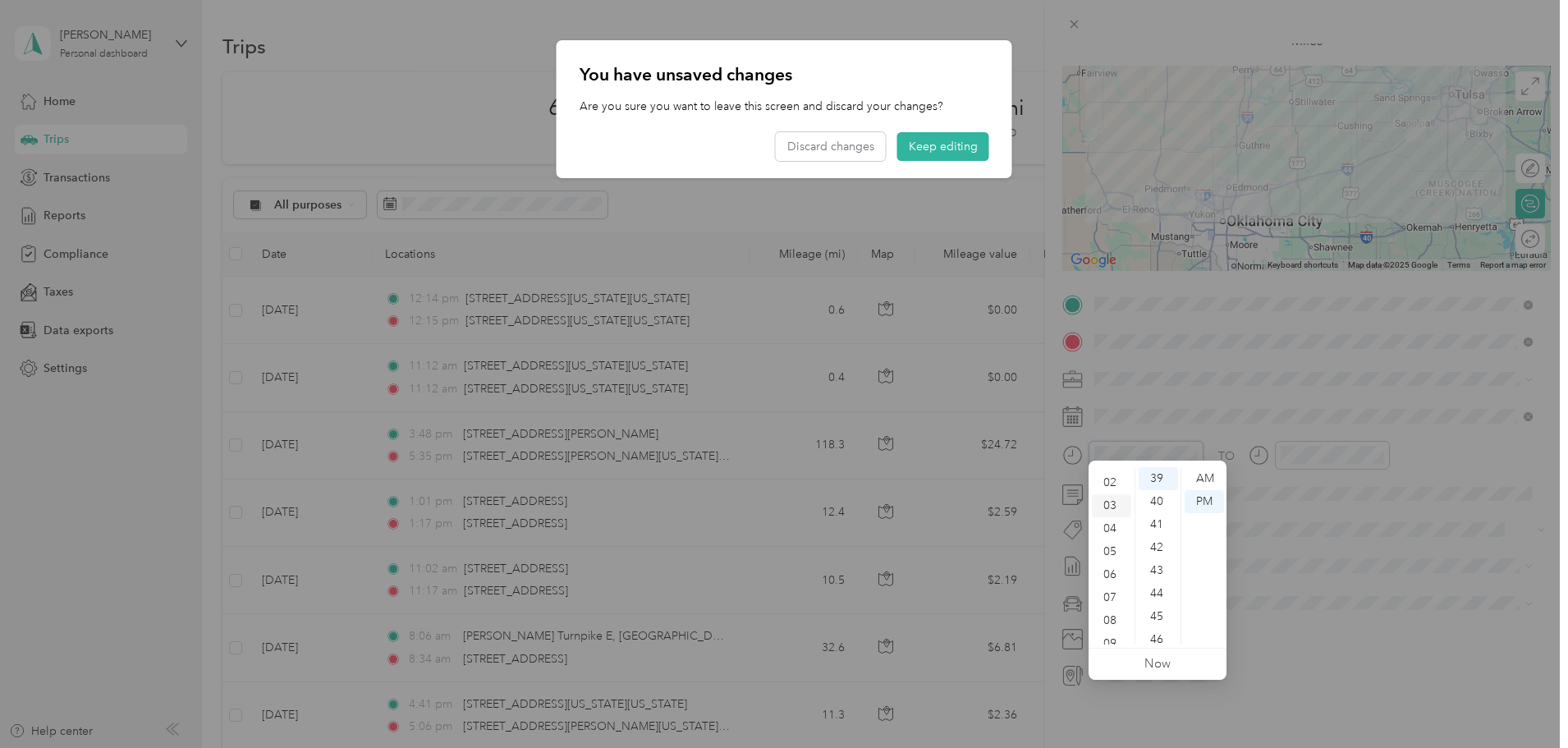
scroll to position [82, 0]
click at [1107, 552] on div "07" at bounding box center [1112, 557] width 40 height 23
click at [1157, 475] on div "00" at bounding box center [1159, 478] width 40 height 23
click at [1193, 478] on div "AM" at bounding box center [1204, 478] width 40 height 23
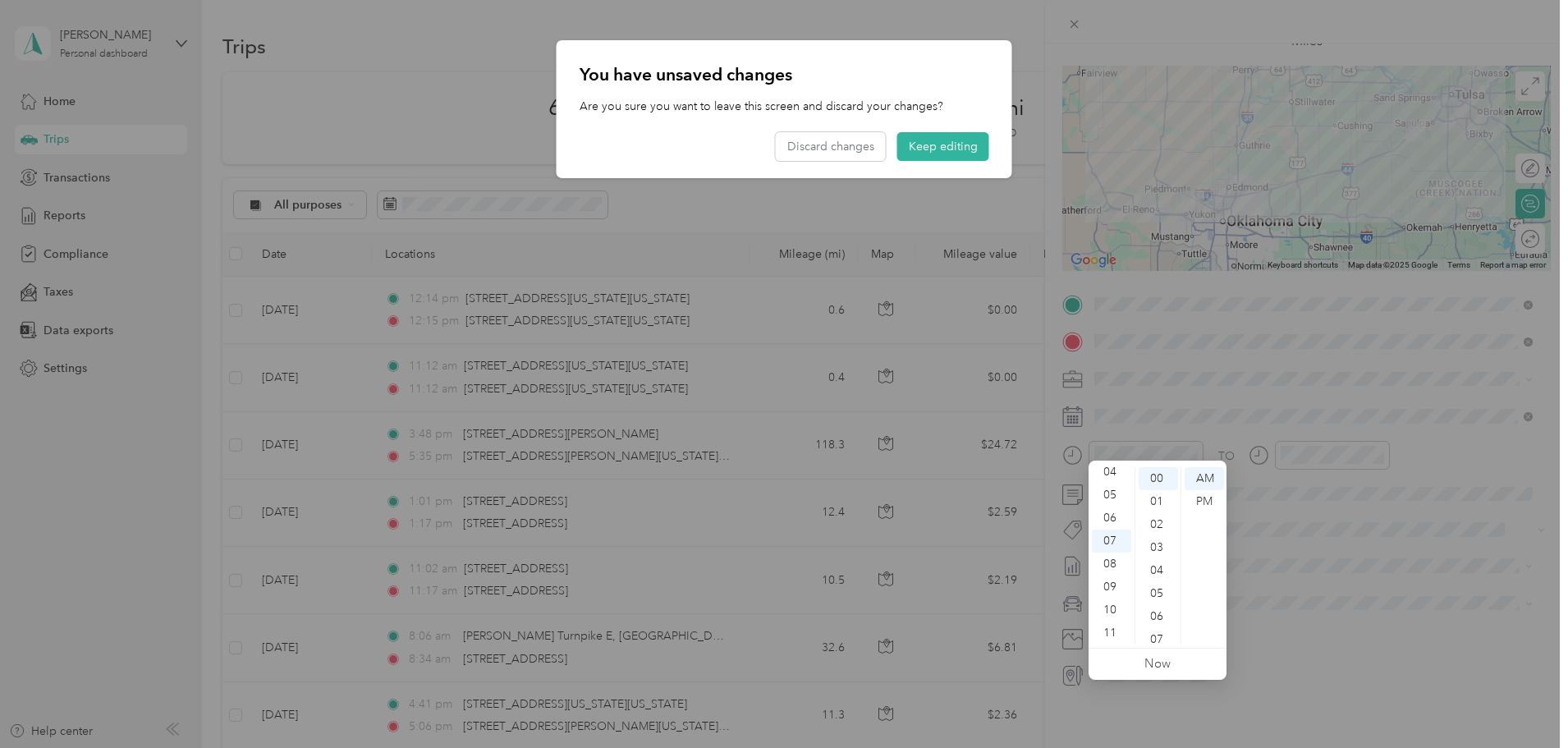
click at [1314, 494] on div at bounding box center [784, 374] width 1568 height 748
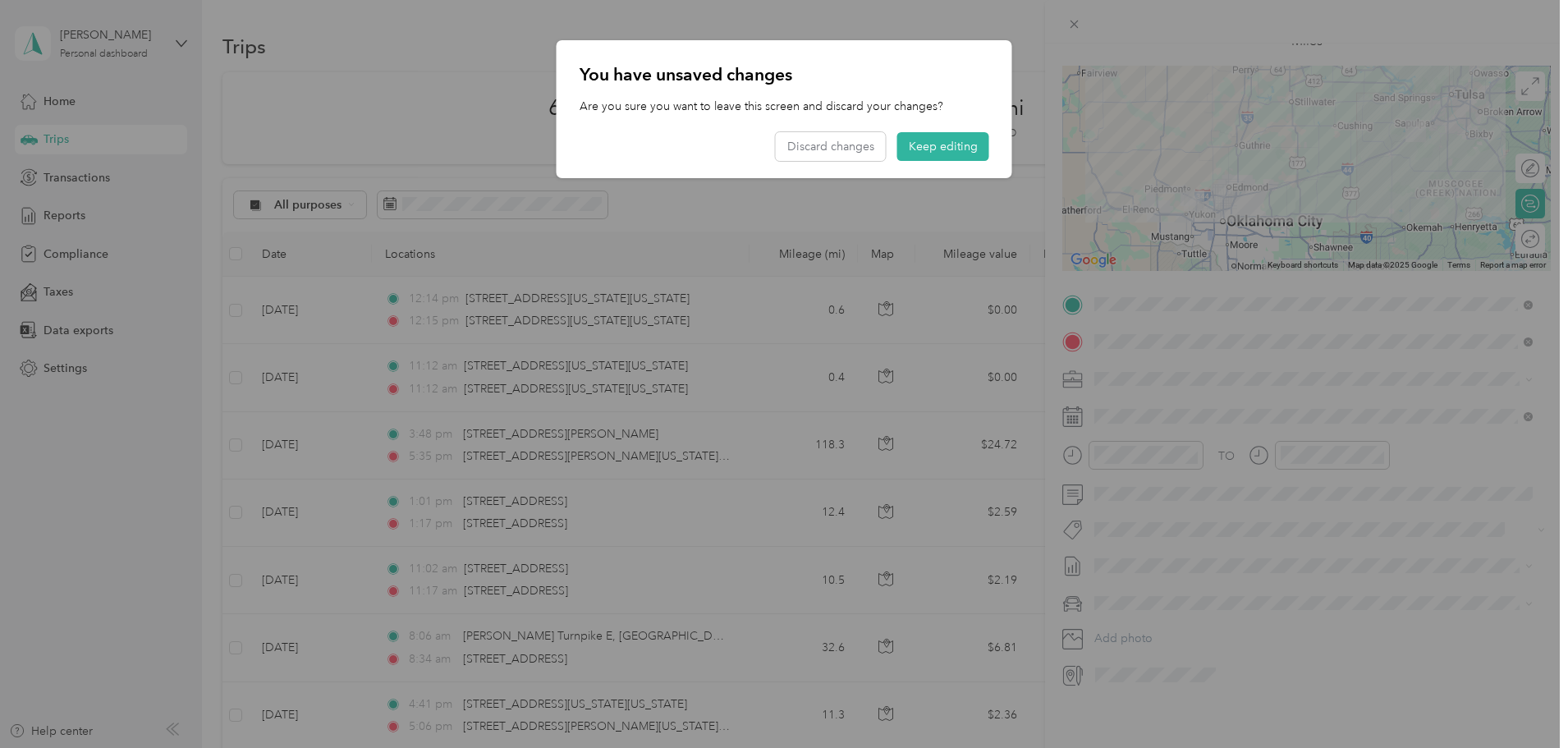
click at [1336, 443] on div at bounding box center [784, 374] width 1568 height 748
click at [932, 150] on button "Keep editing" at bounding box center [943, 146] width 92 height 28
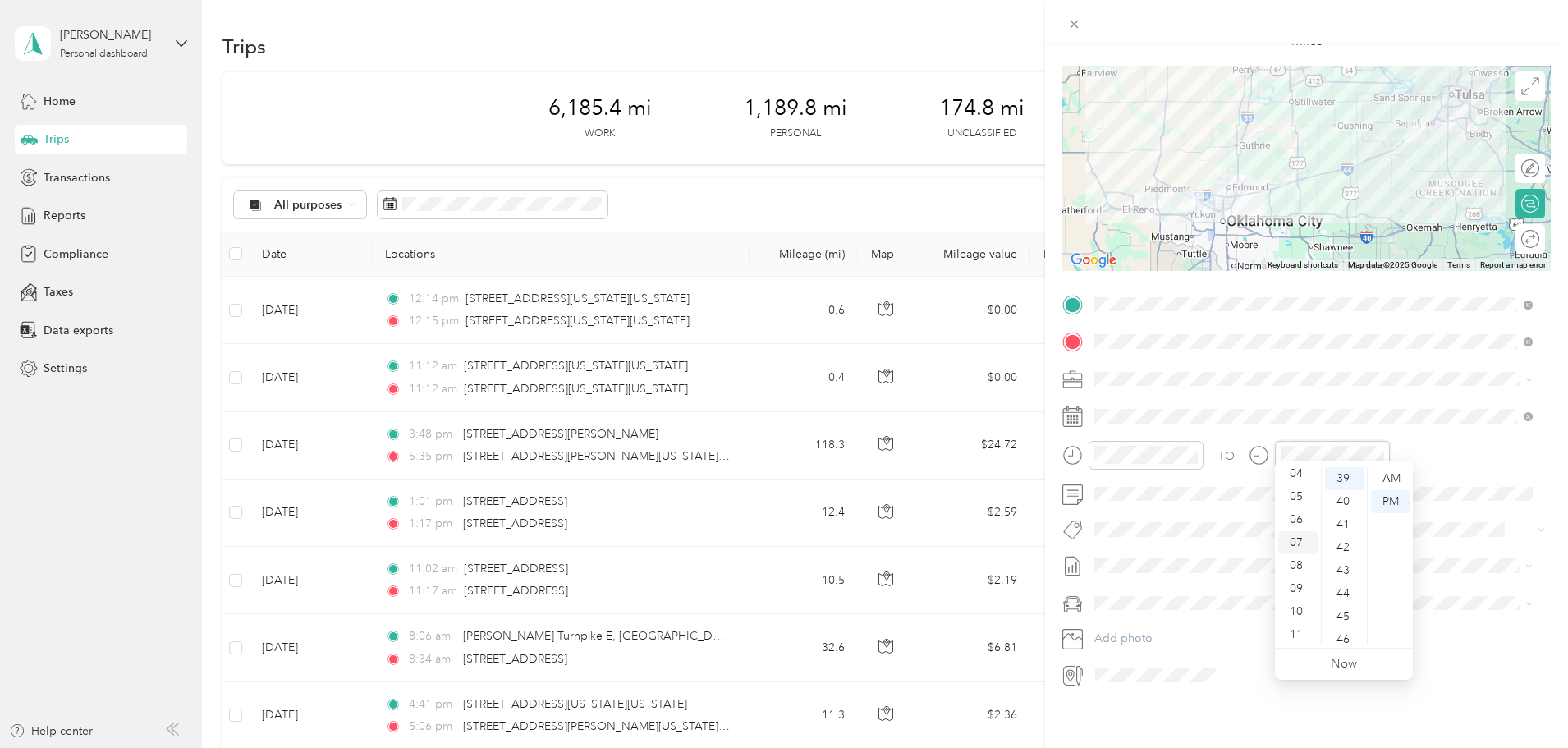
scroll to position [99, 0]
click at [1298, 563] on div "08" at bounding box center [1298, 563] width 40 height 23
click at [1349, 475] on div "00" at bounding box center [1345, 478] width 40 height 23
click at [1387, 477] on div "AM" at bounding box center [1391, 478] width 40 height 23
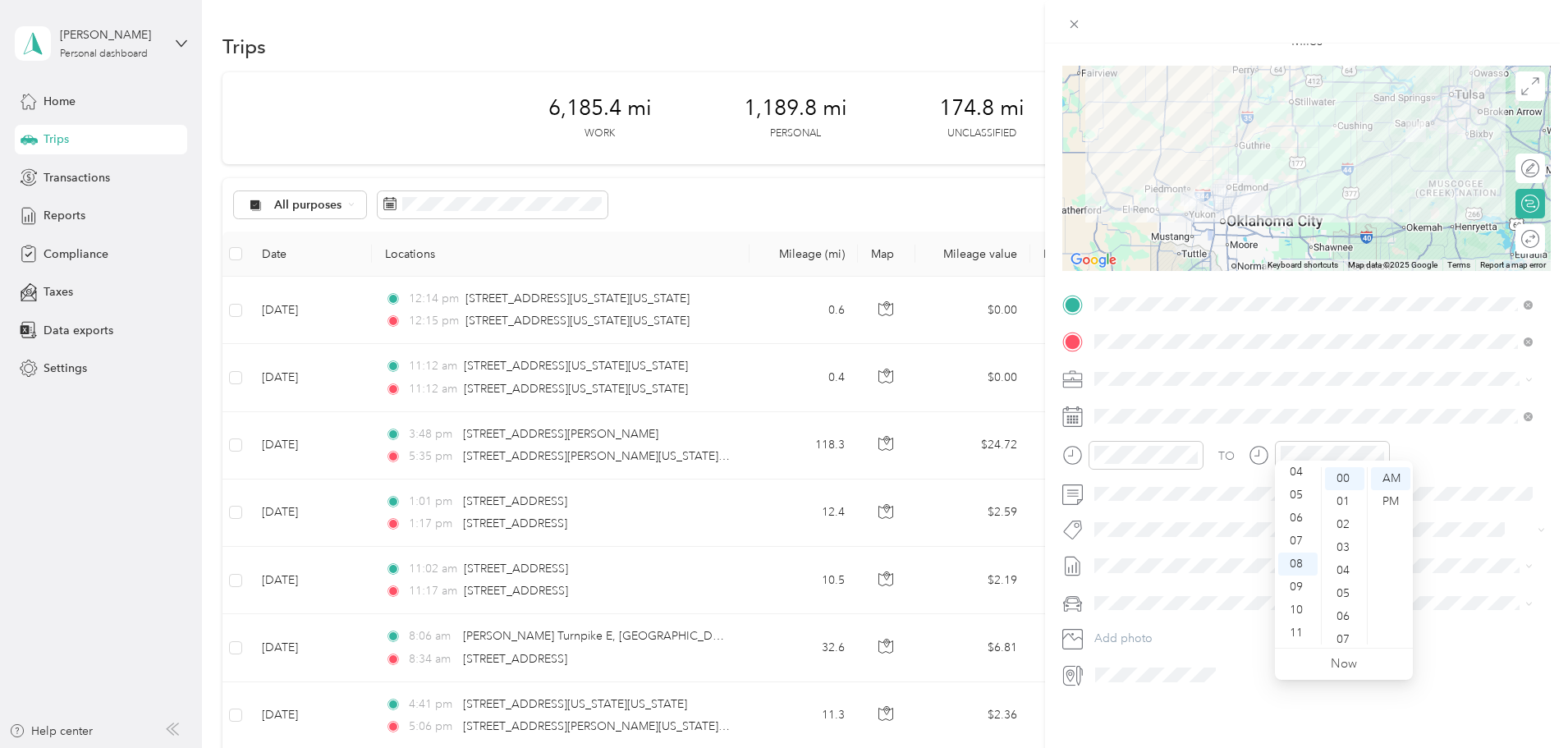
click at [1220, 688] on div "New Trip Save This trip cannot be edited because it is either under review, app…" at bounding box center [1307, 418] width 523 height 748
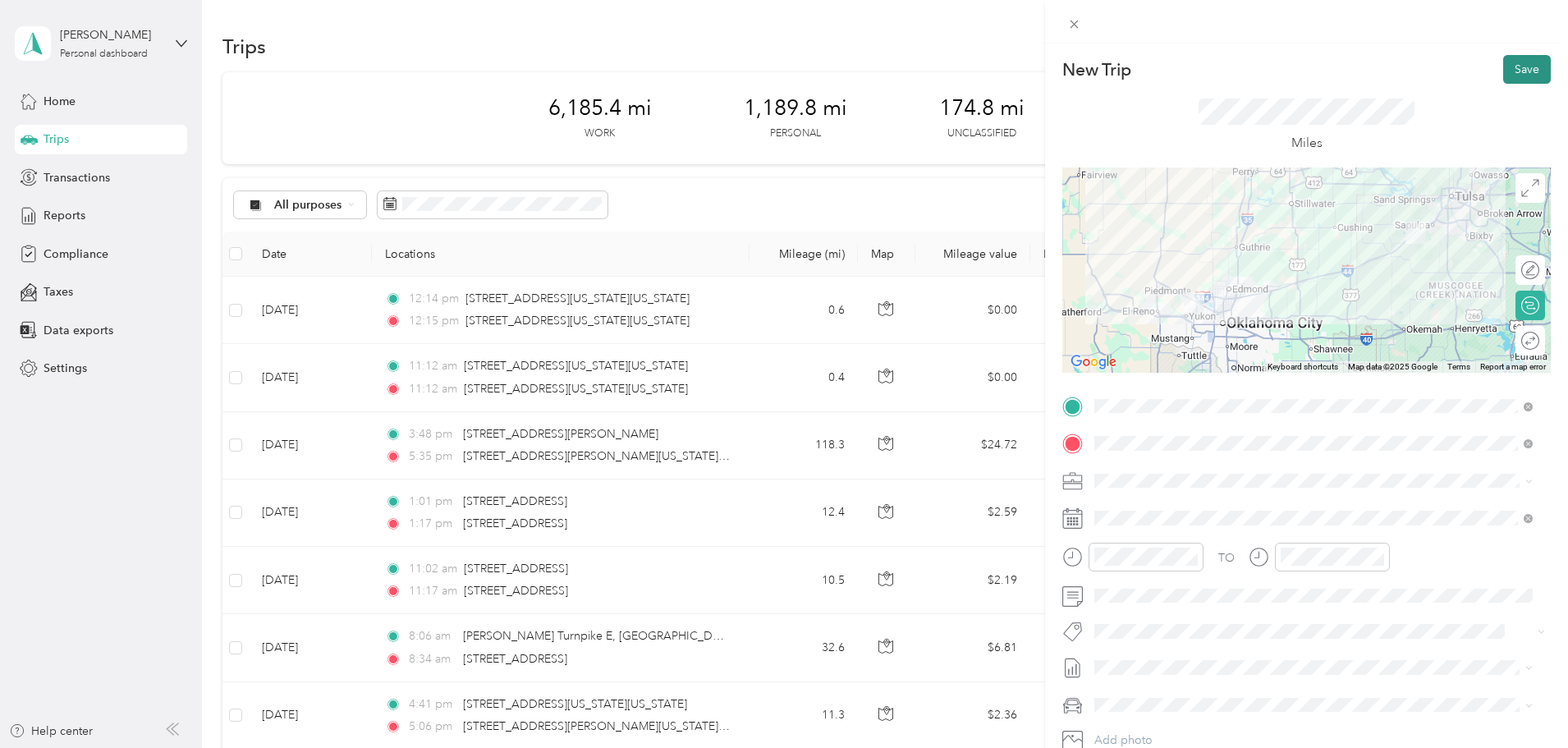
click at [1521, 63] on button "Save" at bounding box center [1527, 69] width 47 height 28
